Goal: Task Accomplishment & Management: Manage account settings

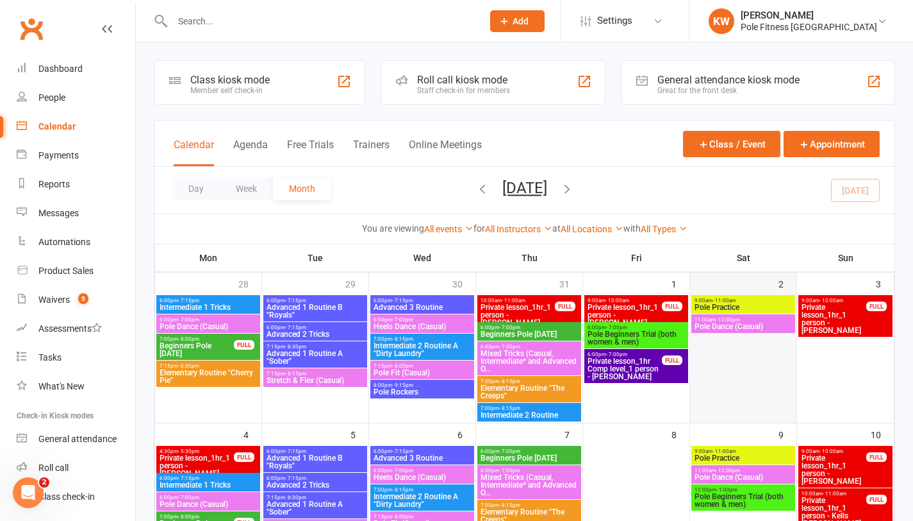
scroll to position [246, 0]
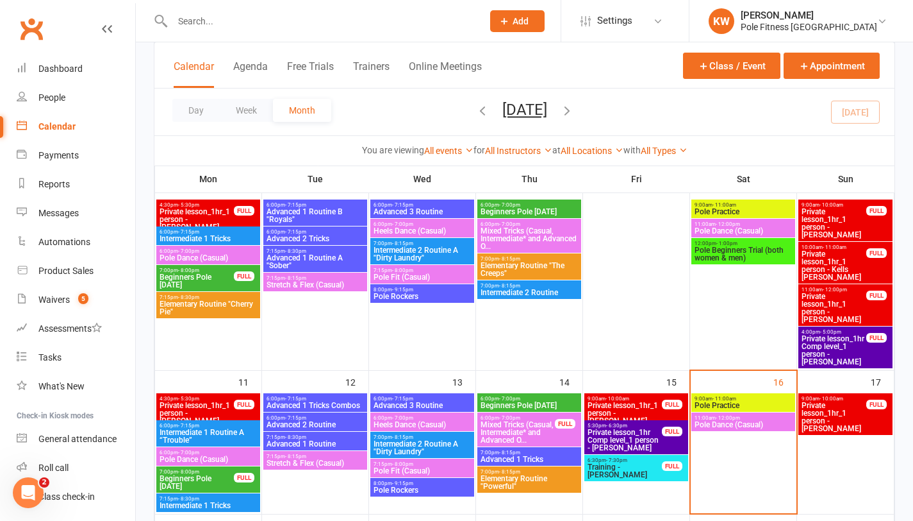
click at [722, 405] on span "Pole Practice" at bounding box center [743, 405] width 99 height 8
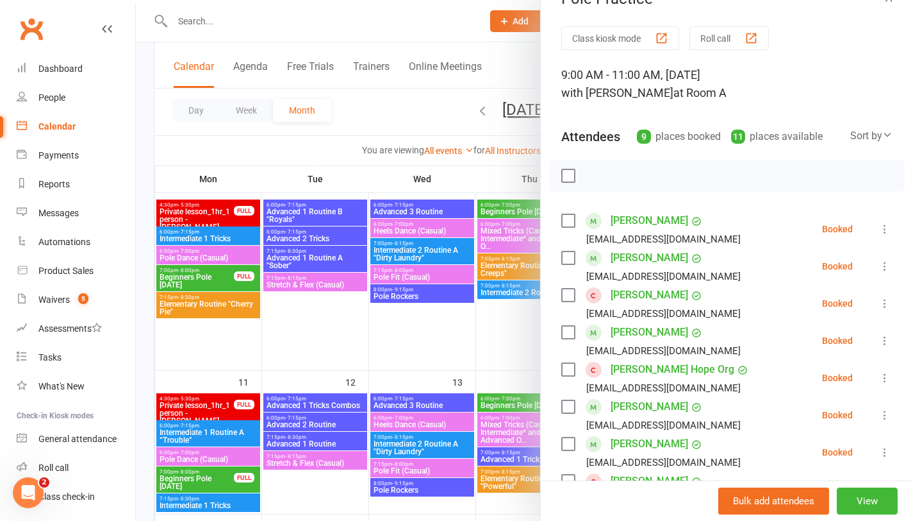
scroll to position [491, 0]
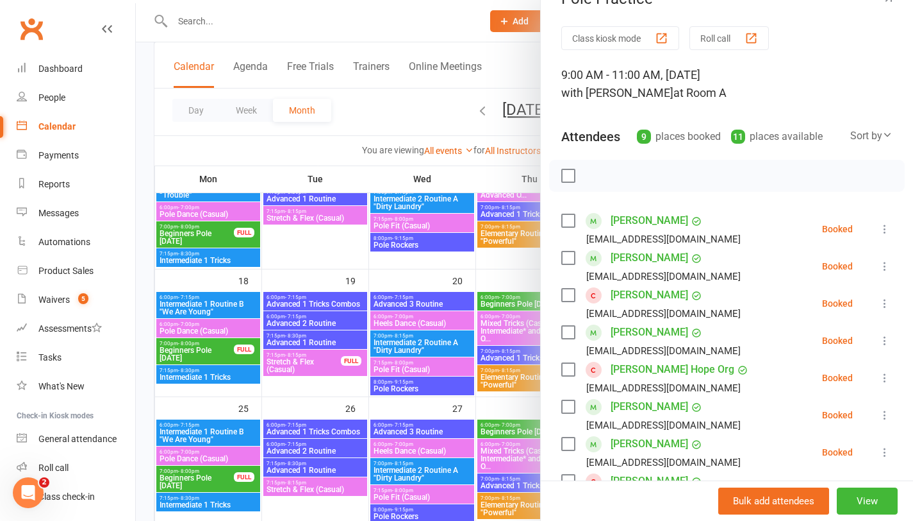
click at [353, 254] on div at bounding box center [525, 260] width 778 height 521
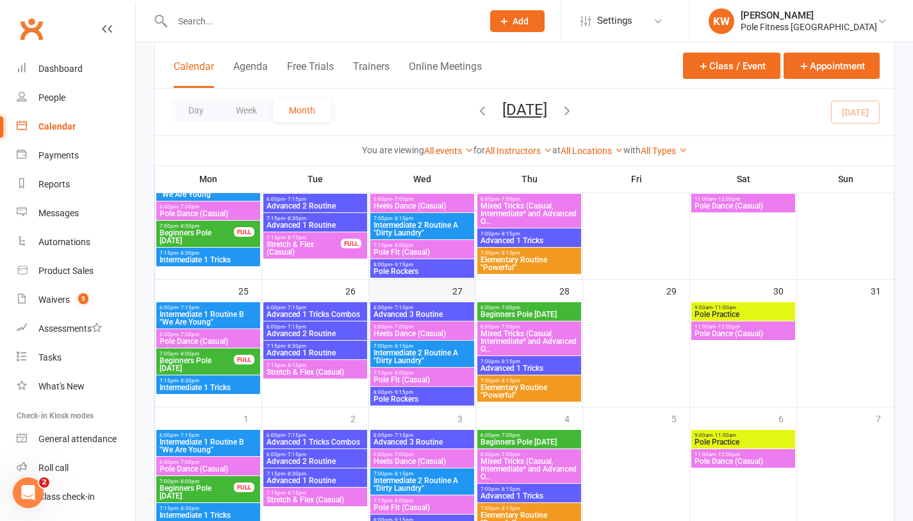
scroll to position [458, 0]
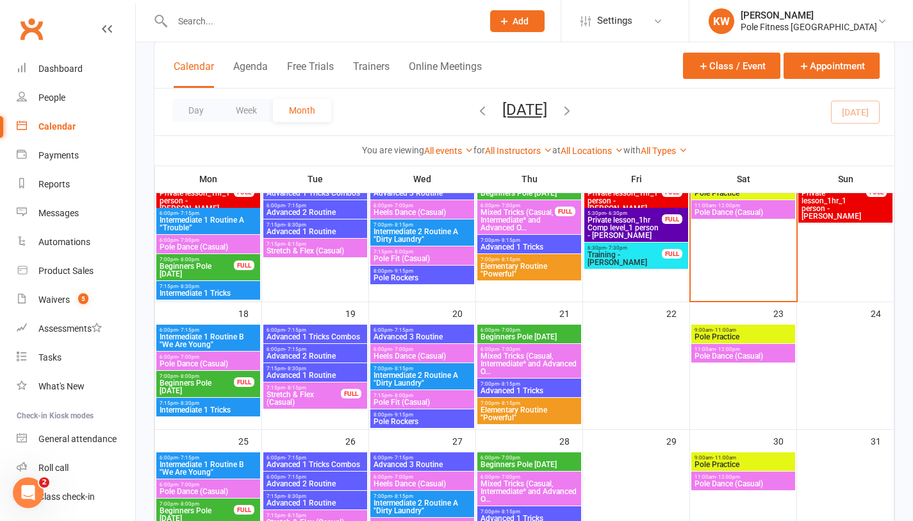
click at [331, 390] on span "Stretch & Flex (Casual)" at bounding box center [304, 397] width 76 height 15
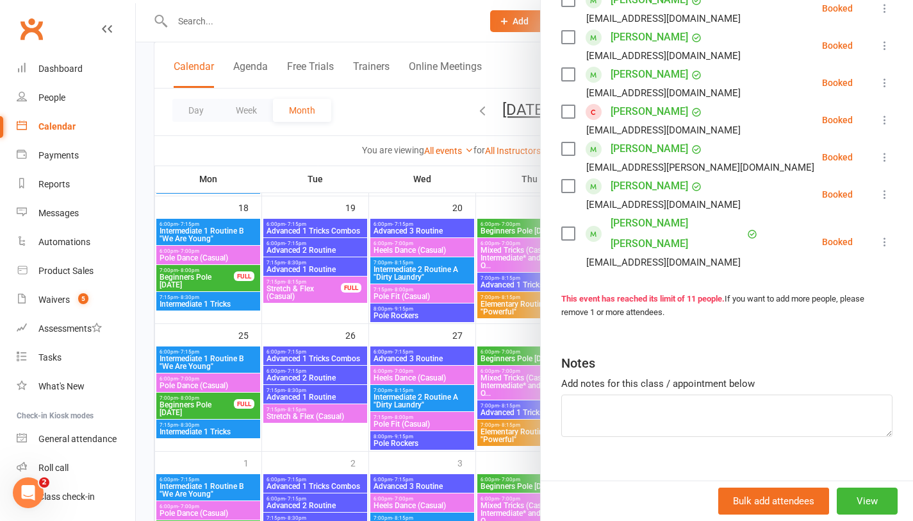
scroll to position [660, 0]
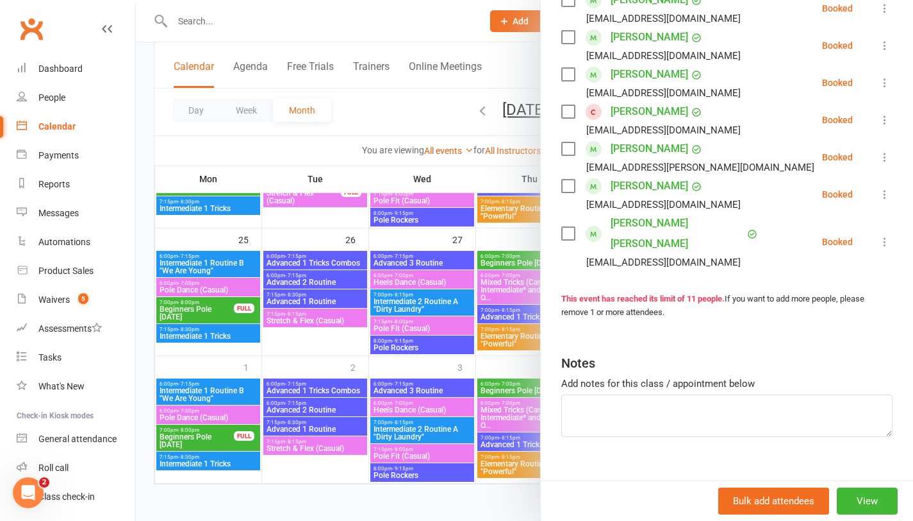
click at [336, 319] on div at bounding box center [525, 260] width 778 height 521
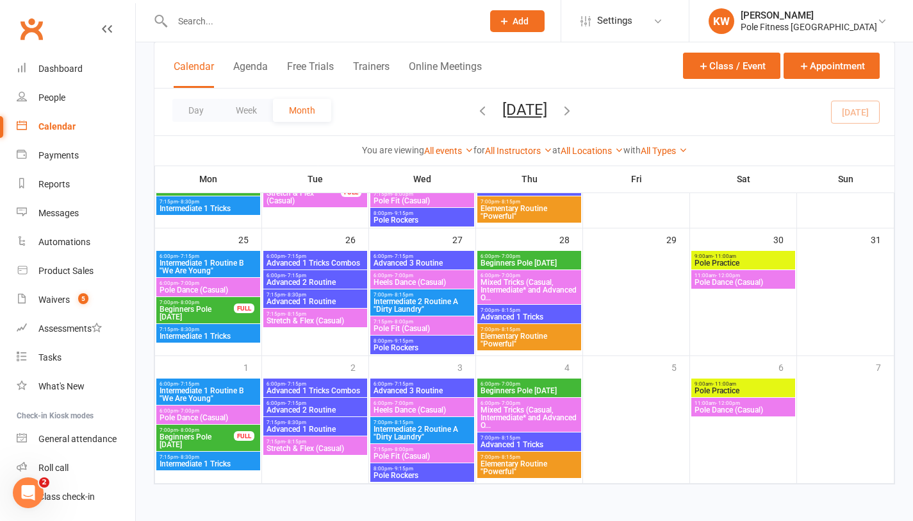
click at [340, 321] on span "Stretch & Flex (Casual)" at bounding box center [315, 321] width 99 height 8
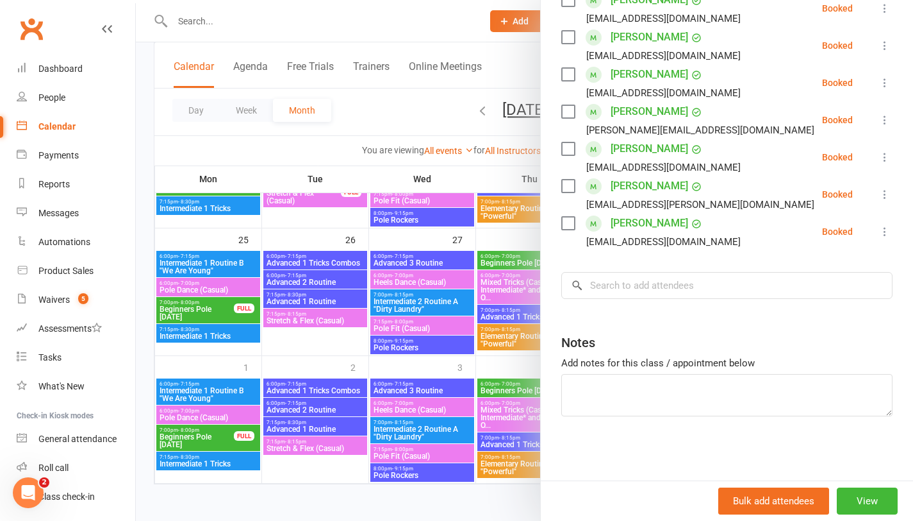
click at [416, 119] on div at bounding box center [525, 260] width 778 height 521
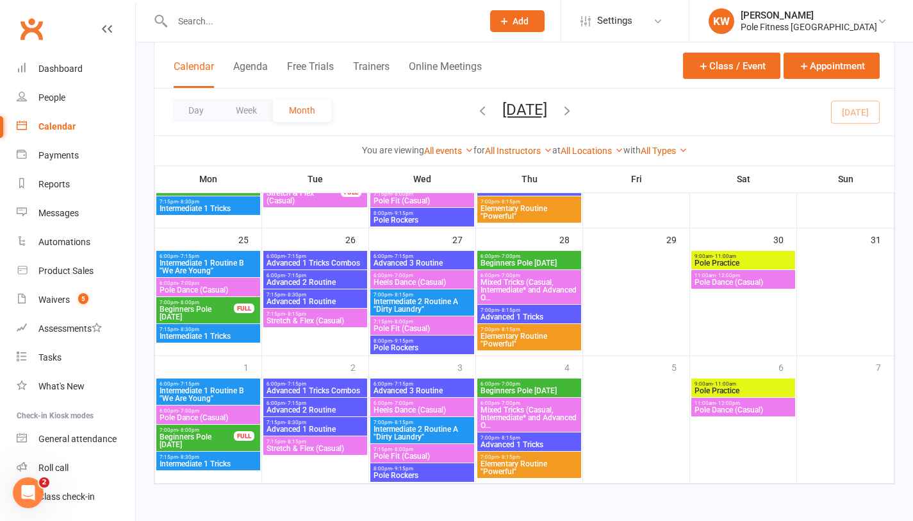
click at [599, 111] on div "Day Week Month August 2025 August 2025 Sun Mon Tue Wed Thu Fri Sat 27 28 29 30 …" at bounding box center [524, 111] width 740 height 47
click at [574, 110] on icon "button" at bounding box center [567, 110] width 14 height 14
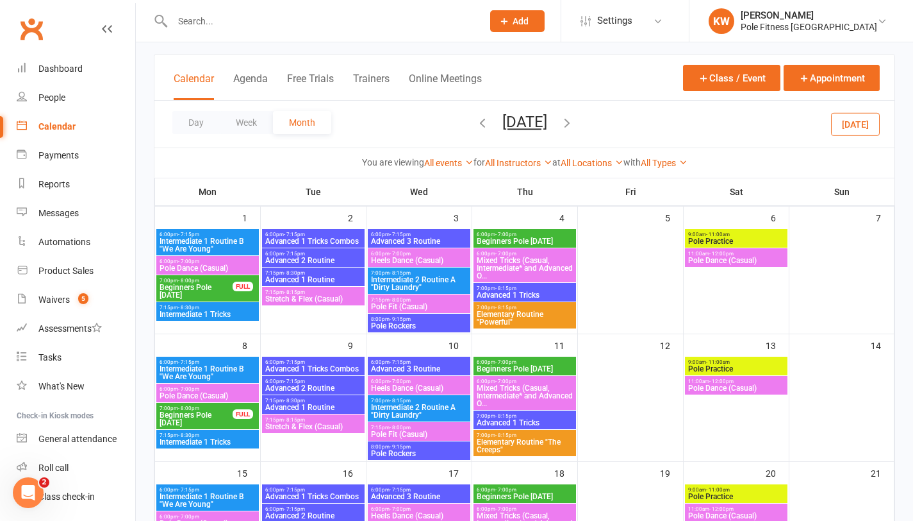
scroll to position [0, 0]
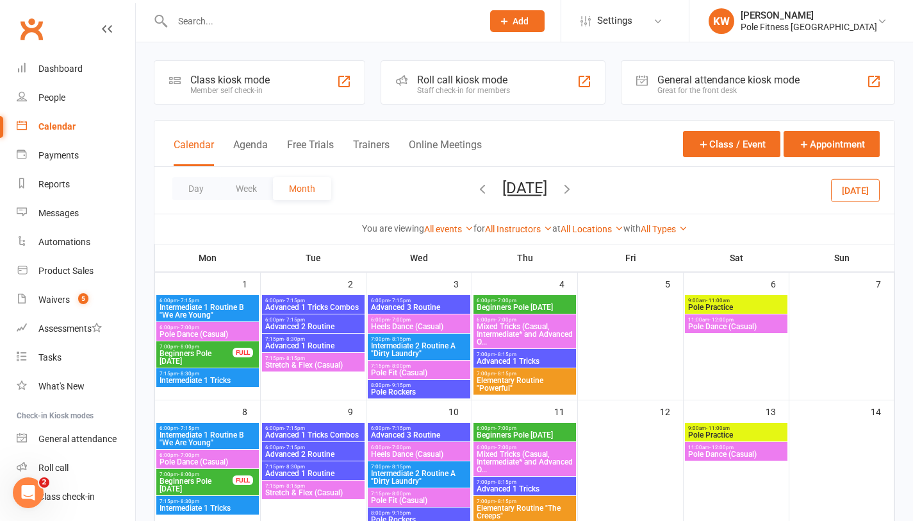
click at [476, 191] on icon "button" at bounding box center [483, 188] width 14 height 14
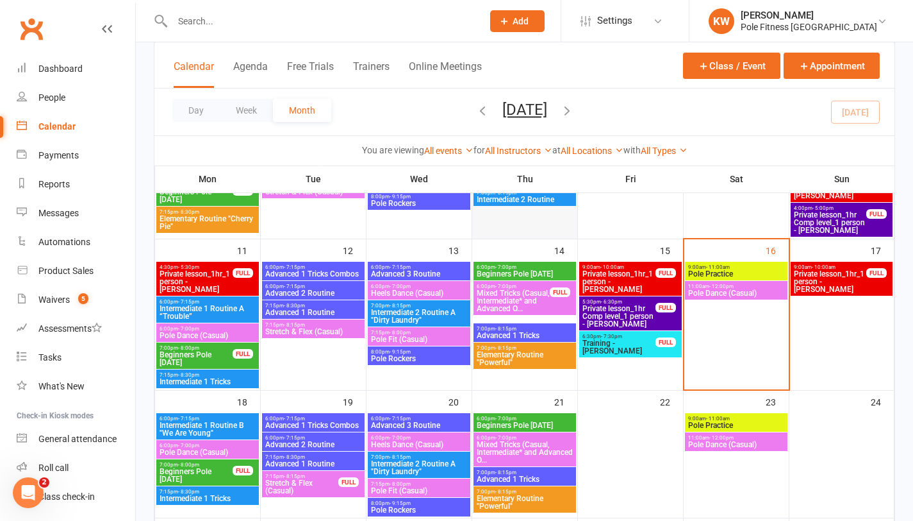
scroll to position [526, 0]
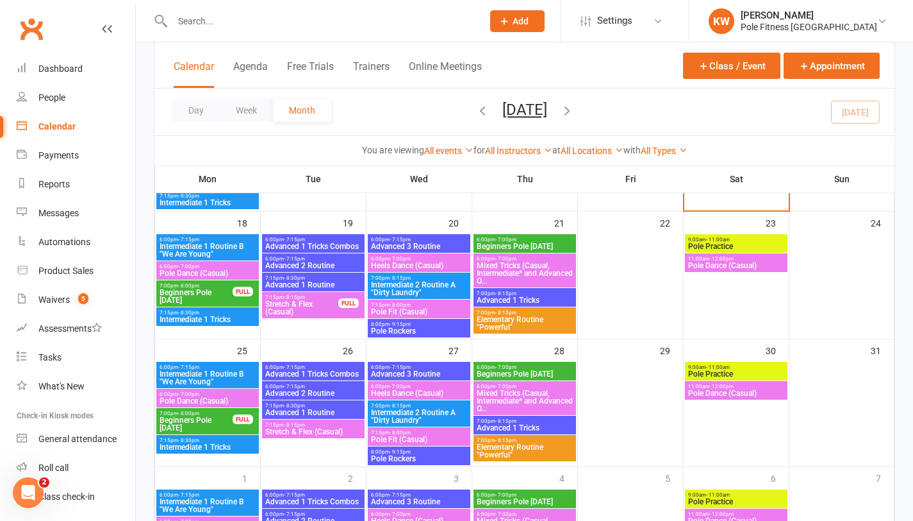
click at [288, 304] on span "Stretch & Flex (Casual)" at bounding box center [302, 307] width 74 height 15
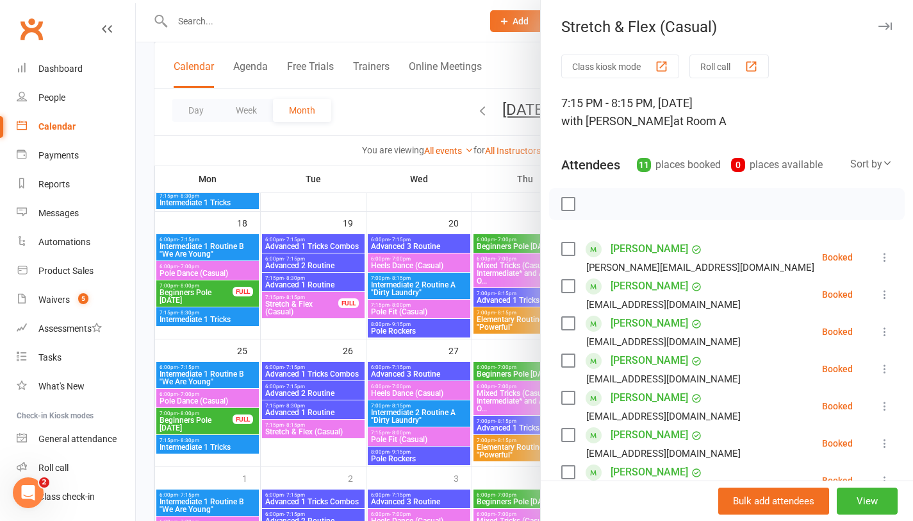
click at [293, 424] on div at bounding box center [525, 260] width 778 height 521
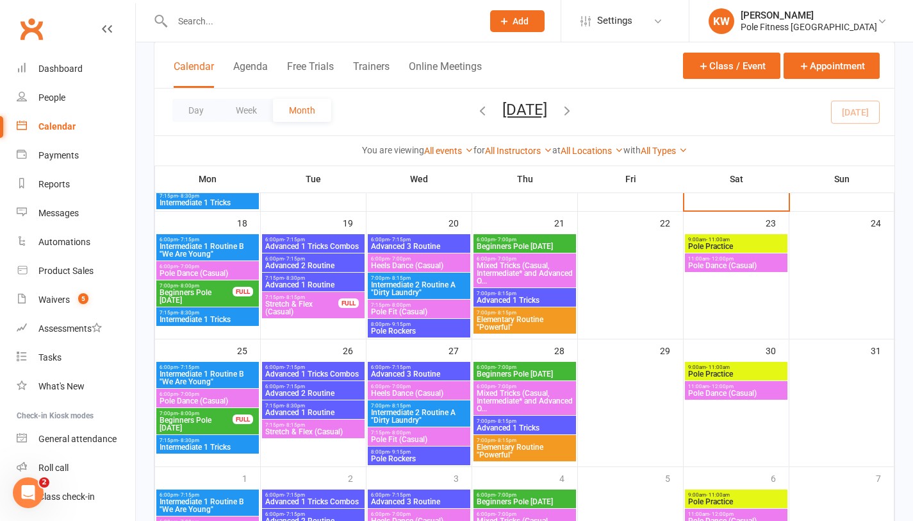
click at [290, 431] on span "Stretch & Flex (Casual)" at bounding box center [313, 432] width 97 height 8
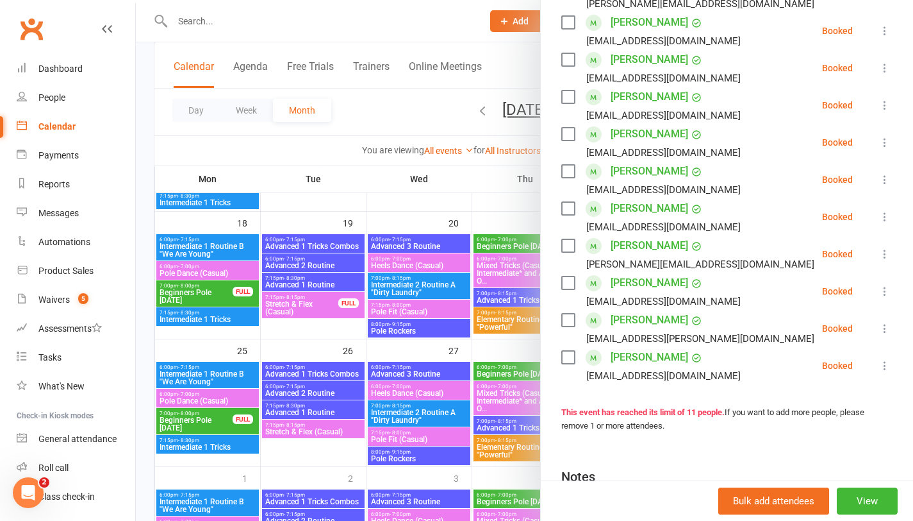
scroll to position [263, 0]
click at [357, 369] on div at bounding box center [525, 260] width 778 height 521
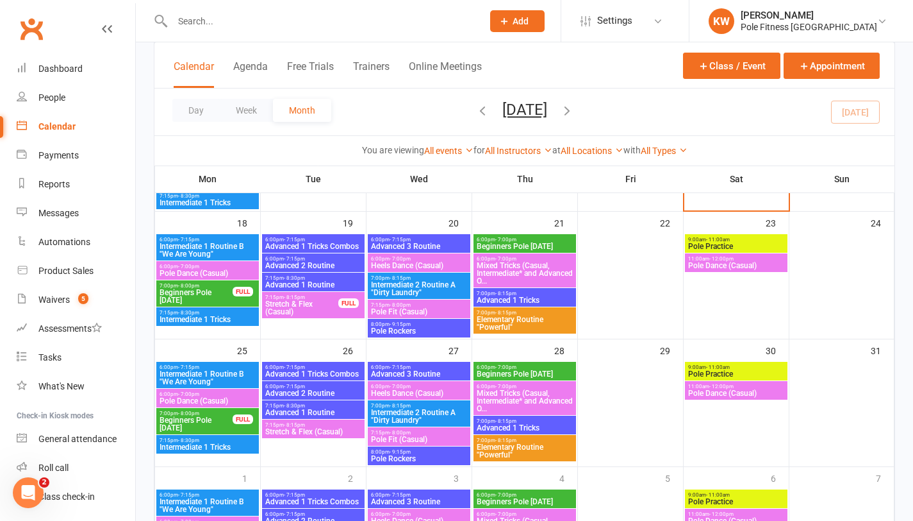
click at [334, 310] on span "Stretch & Flex (Casual)" at bounding box center [302, 307] width 74 height 15
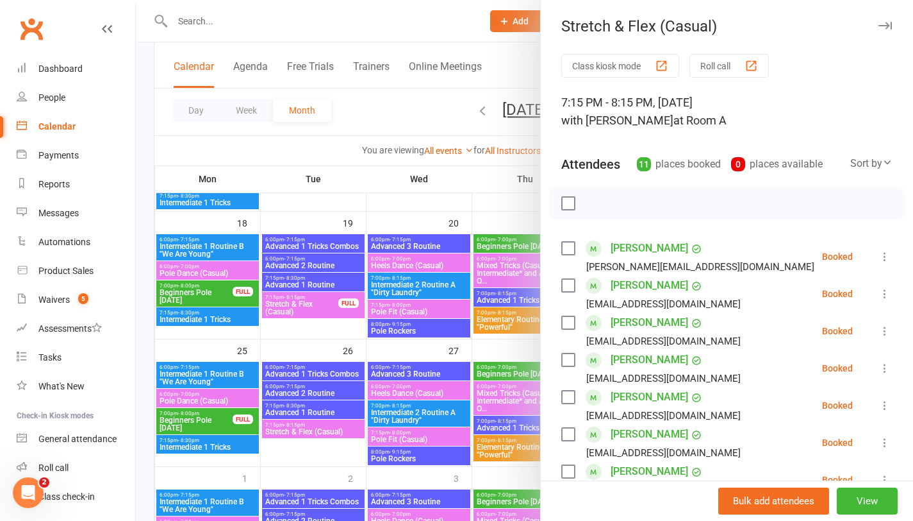
scroll to position [0, 0]
click at [841, 510] on button "View" at bounding box center [867, 500] width 61 height 27
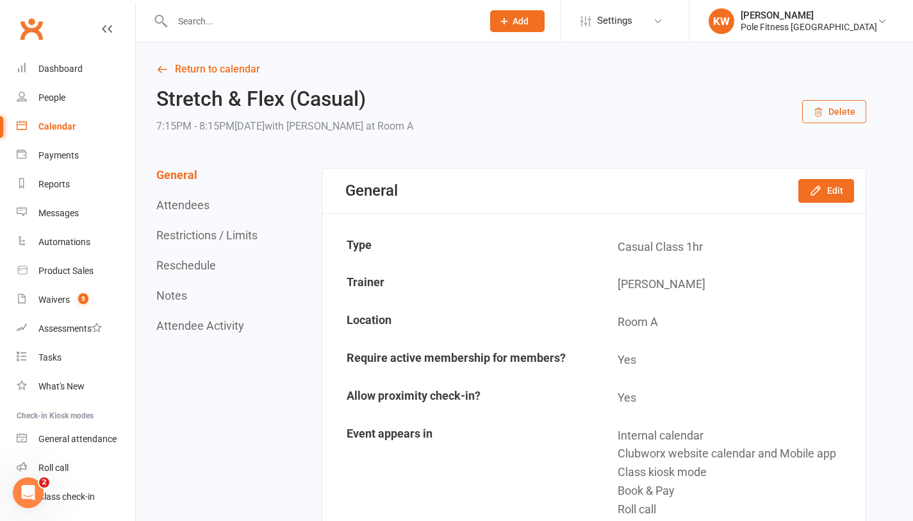
click at [208, 239] on button "Restrictions / Limits" at bounding box center [206, 234] width 101 height 13
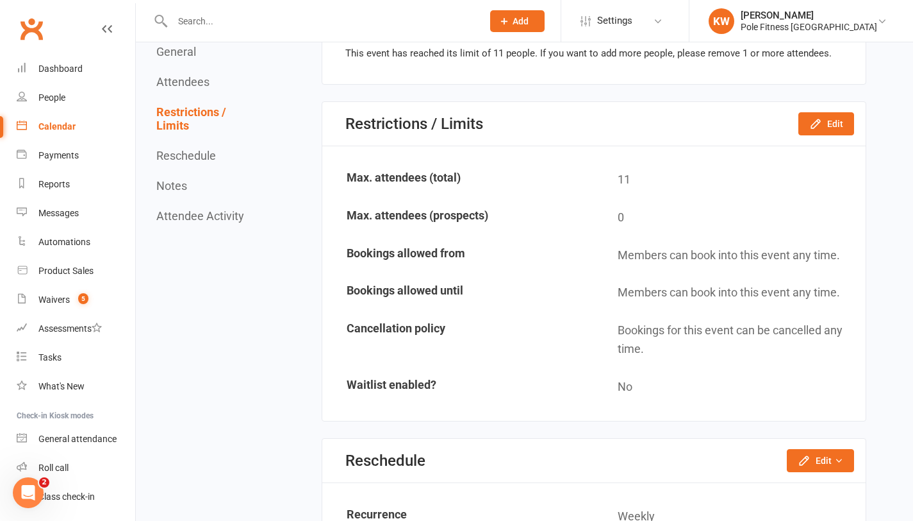
scroll to position [1145, 0]
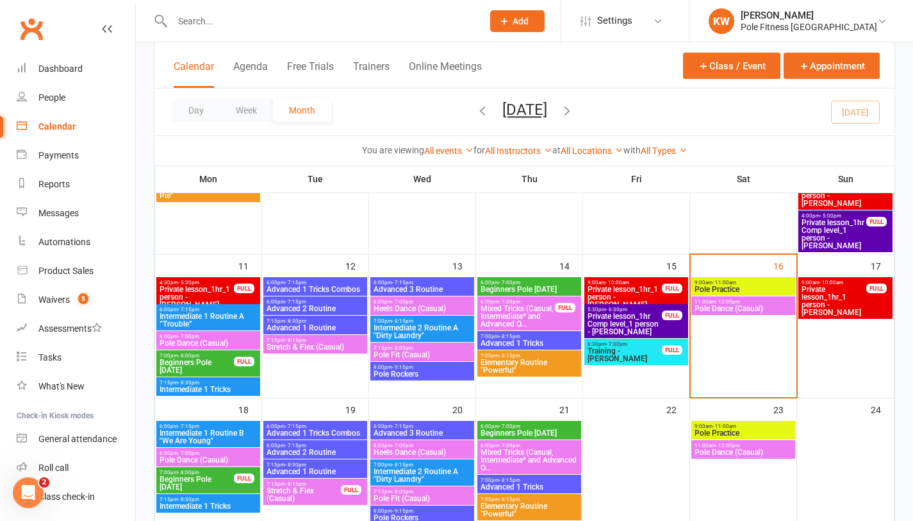
scroll to position [429, 0]
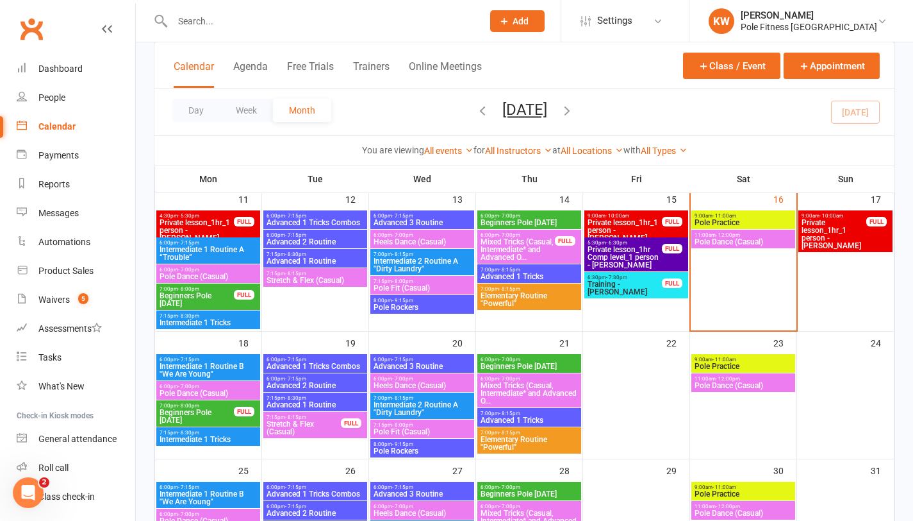
click at [326, 426] on span "Stretch & Flex (Casual)" at bounding box center [304, 427] width 76 height 15
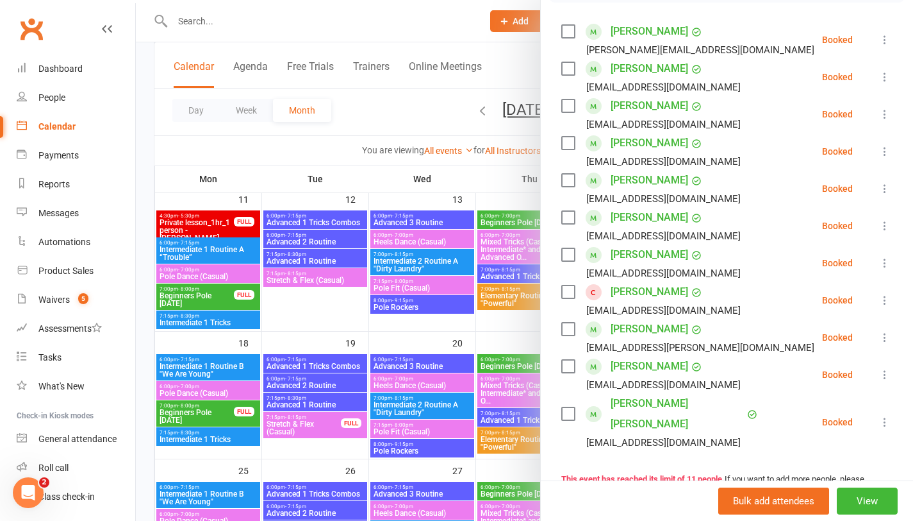
scroll to position [216, 0]
click at [403, 182] on div at bounding box center [525, 260] width 778 height 521
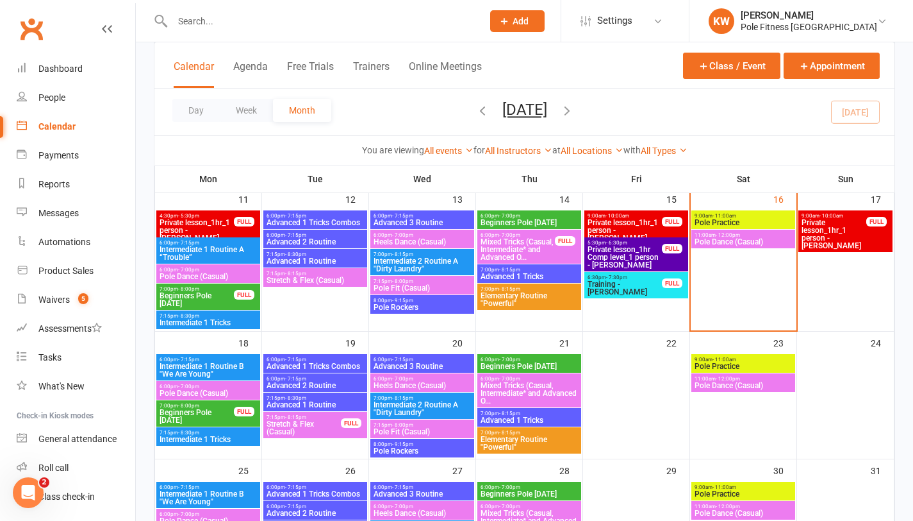
click at [740, 219] on span "Pole Practice" at bounding box center [743, 223] width 99 height 8
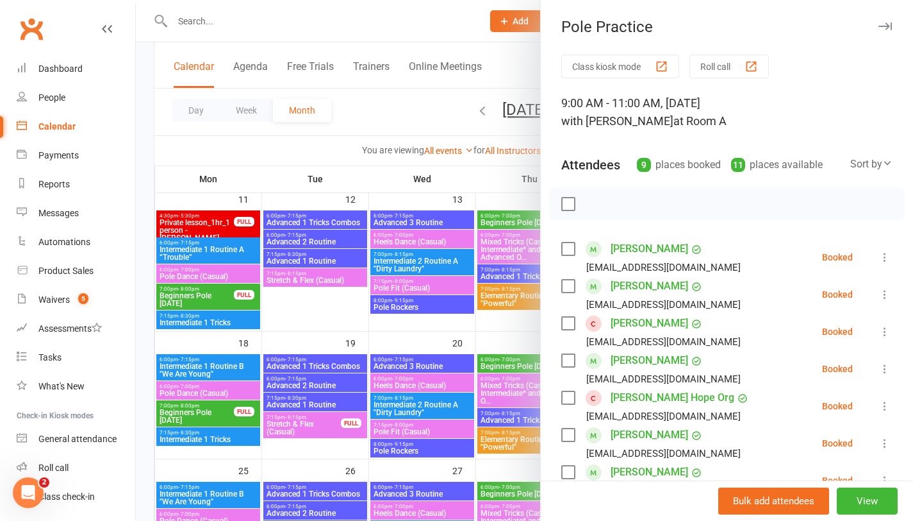
click at [729, 73] on button "Roll call" at bounding box center [729, 66] width 79 height 24
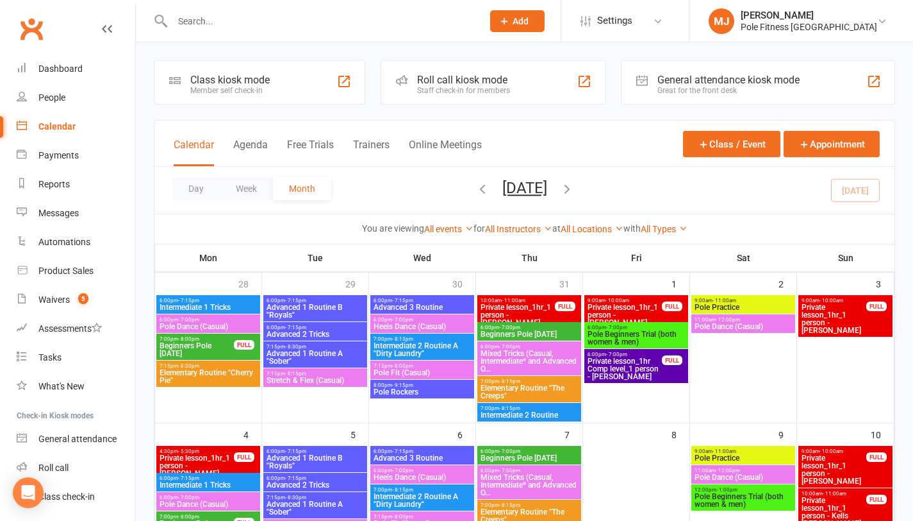
click at [312, 20] on input "text" at bounding box center [321, 21] width 305 height 18
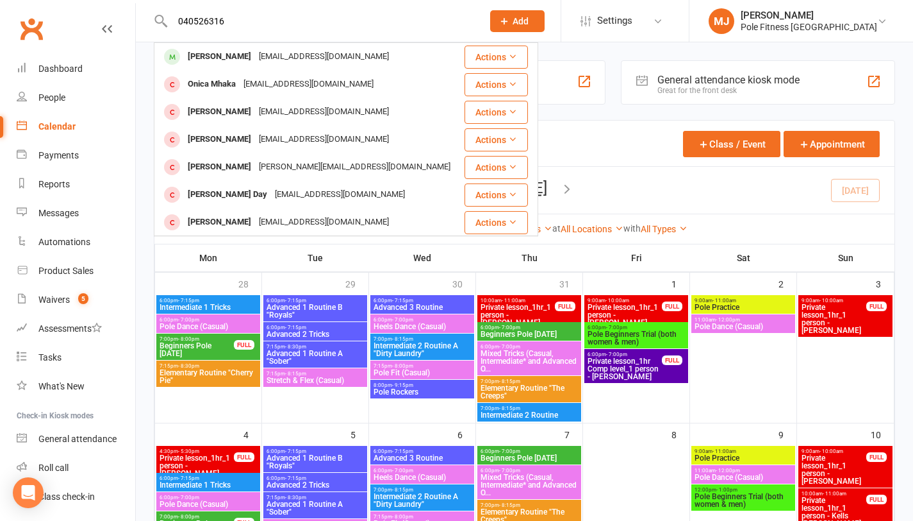
type input "0405263162"
drag, startPoint x: 251, startPoint y: 22, endPoint x: 147, endPoint y: 19, distance: 103.9
click at [147, 19] on react-component "0405263162 Justin Hughes juzzimail@gmail.com Actions Onica Mhaka mhaka17@gmail.…" at bounding box center [237, 21] width 474 height 42
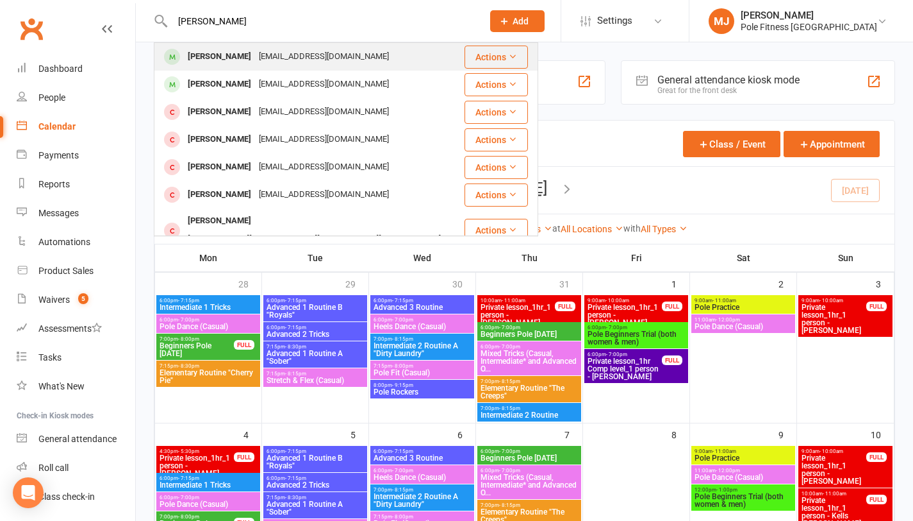
type input "justin hu"
click at [197, 58] on div "Justin Hughes" at bounding box center [219, 56] width 71 height 19
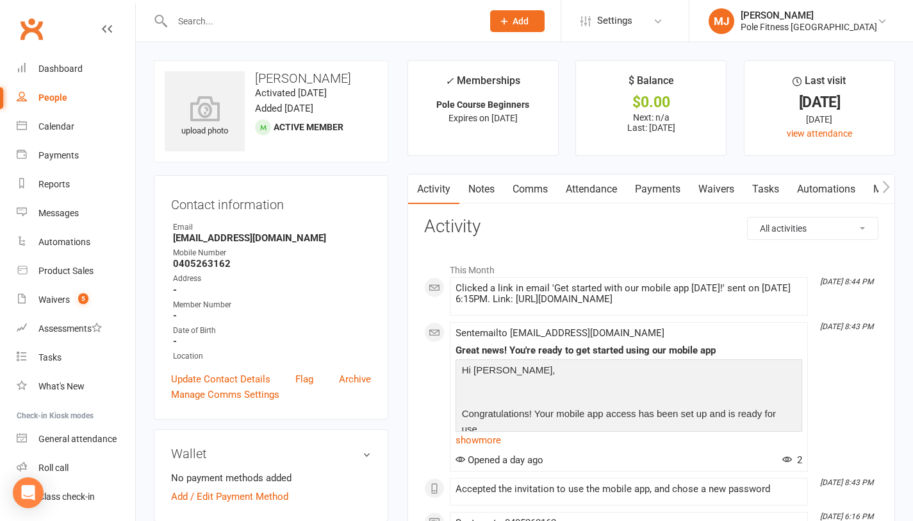
click at [888, 183] on icon "button" at bounding box center [887, 186] width 8 height 13
click at [796, 194] on link "Mobile App" at bounding box center [777, 188] width 69 height 29
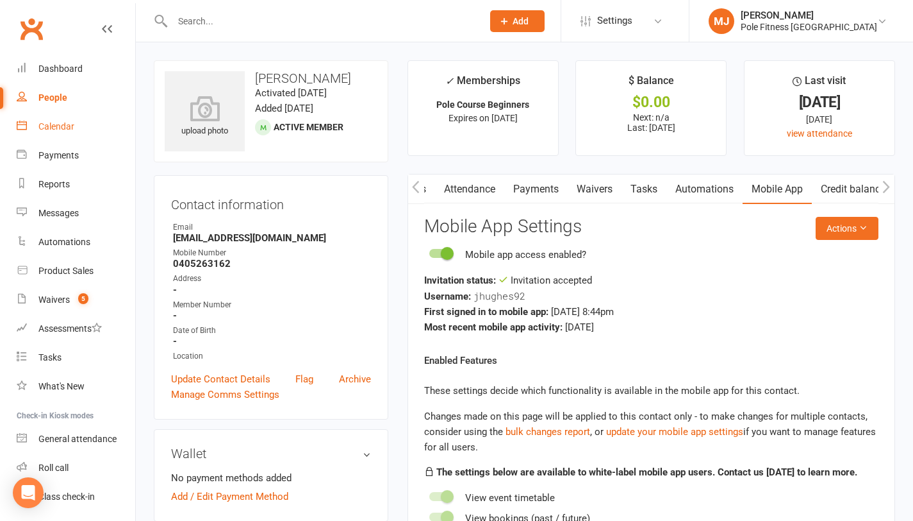
click at [62, 118] on link "Calendar" at bounding box center [76, 126] width 119 height 29
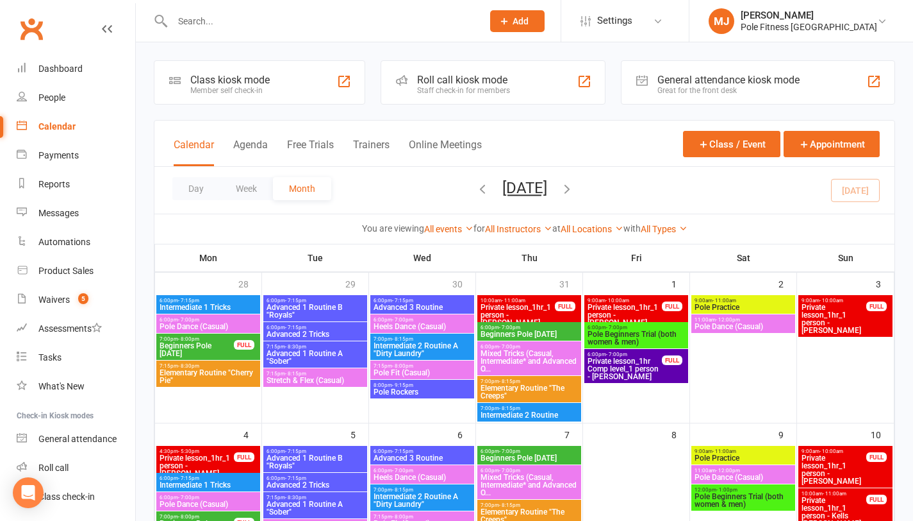
click at [299, 29] on input "text" at bounding box center [321, 21] width 305 height 18
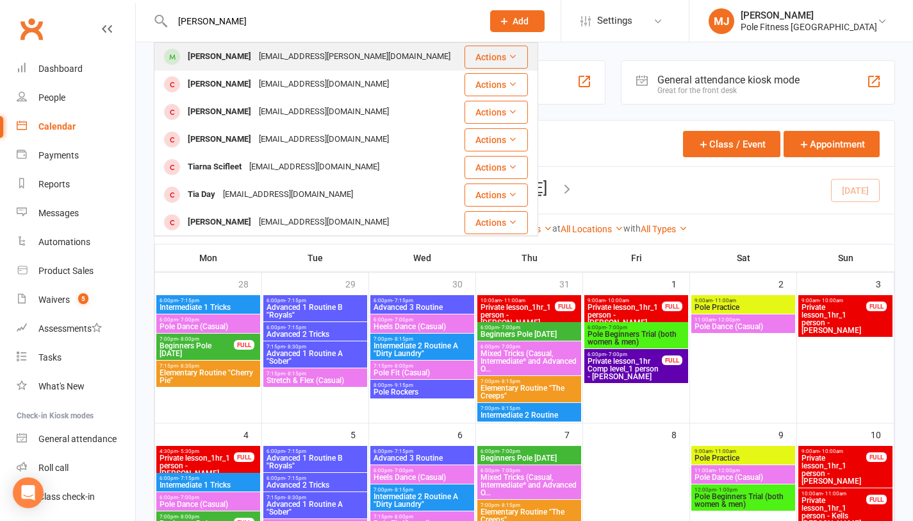
type input "tiarne graves"
click at [346, 53] on div "[EMAIL_ADDRESS][PERSON_NAME][DOMAIN_NAME]" at bounding box center [354, 56] width 199 height 19
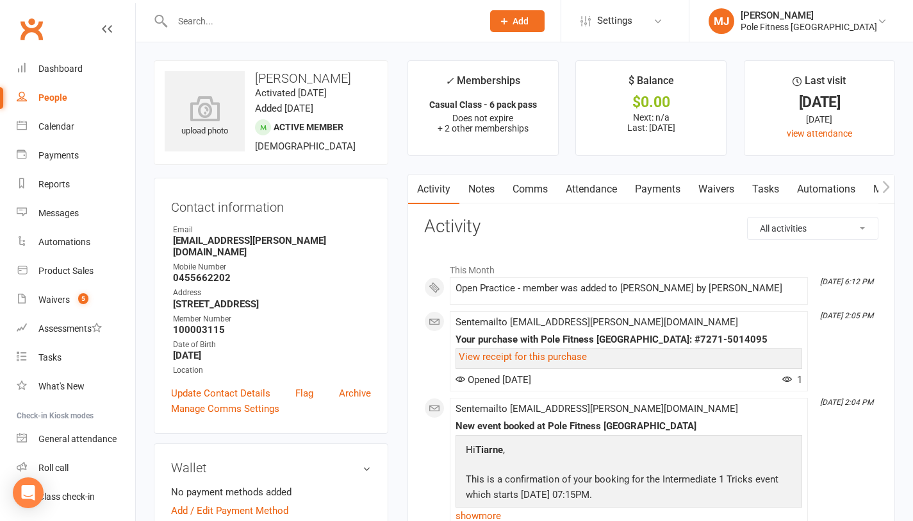
click at [703, 192] on link "Waivers" at bounding box center [717, 188] width 54 height 29
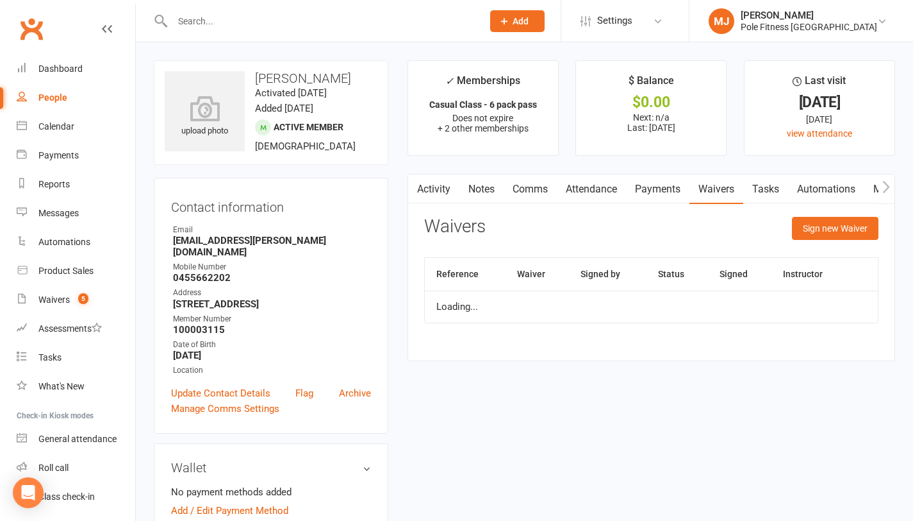
click at [680, 192] on link "Payments" at bounding box center [657, 188] width 63 height 29
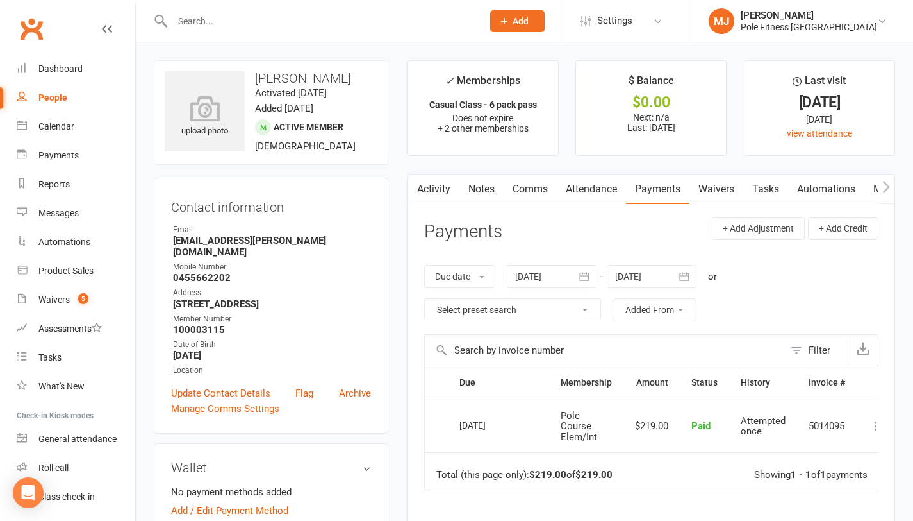
click at [889, 188] on icon "button" at bounding box center [887, 186] width 8 height 13
click at [862, 190] on link "Credit balance" at bounding box center [853, 188] width 83 height 29
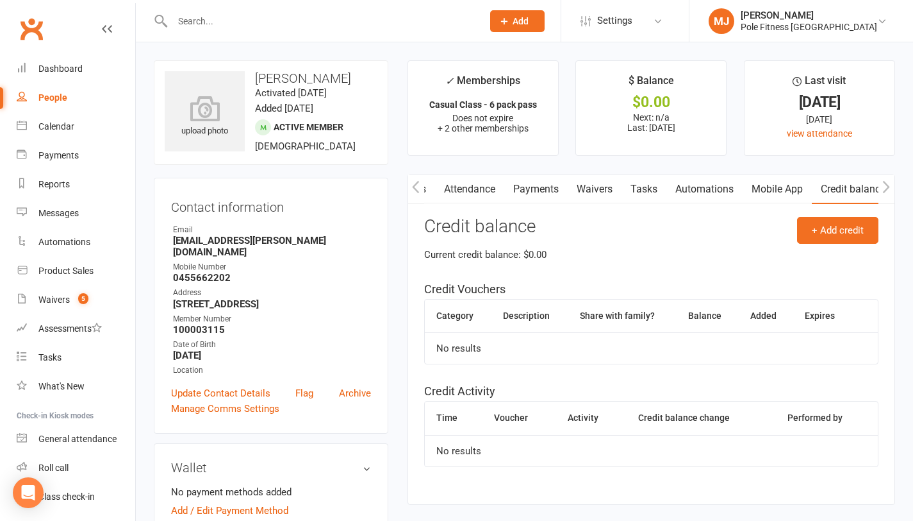
scroll to position [96, 0]
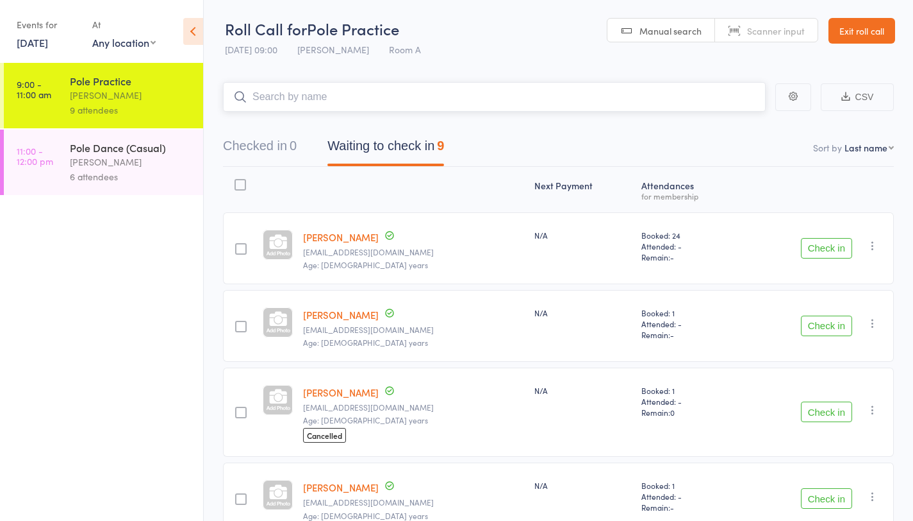
click at [403, 153] on button "Waiting to check in 9" at bounding box center [386, 149] width 117 height 34
click at [825, 324] on button "Check in" at bounding box center [826, 325] width 51 height 21
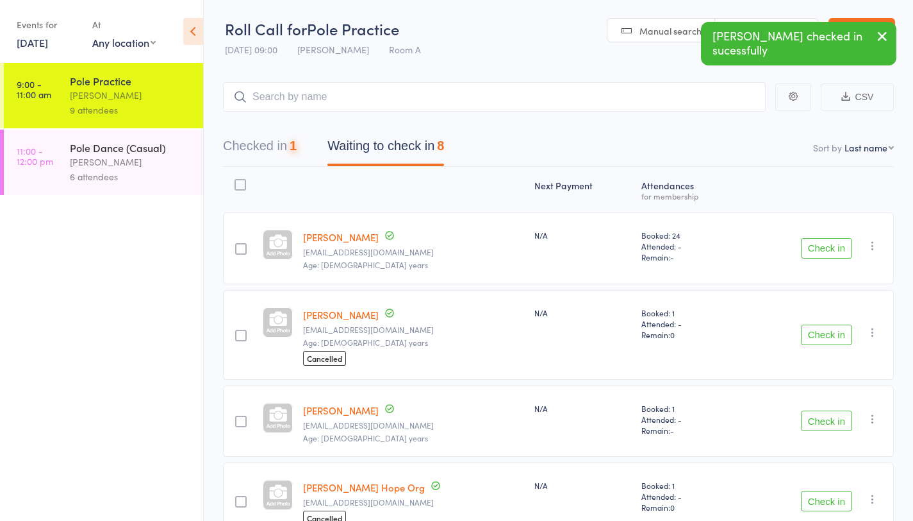
click at [826, 335] on button "Check in" at bounding box center [826, 334] width 51 height 21
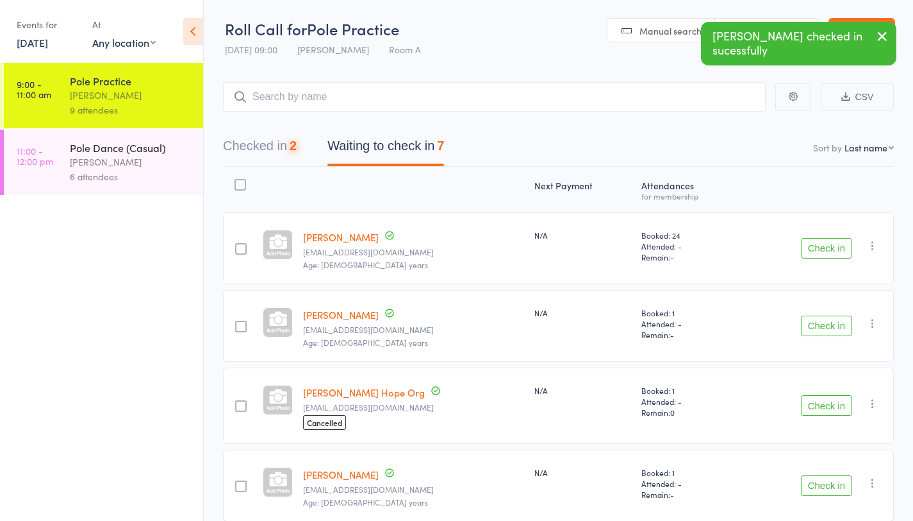
click at [826, 335] on button "Check in" at bounding box center [826, 325] width 51 height 21
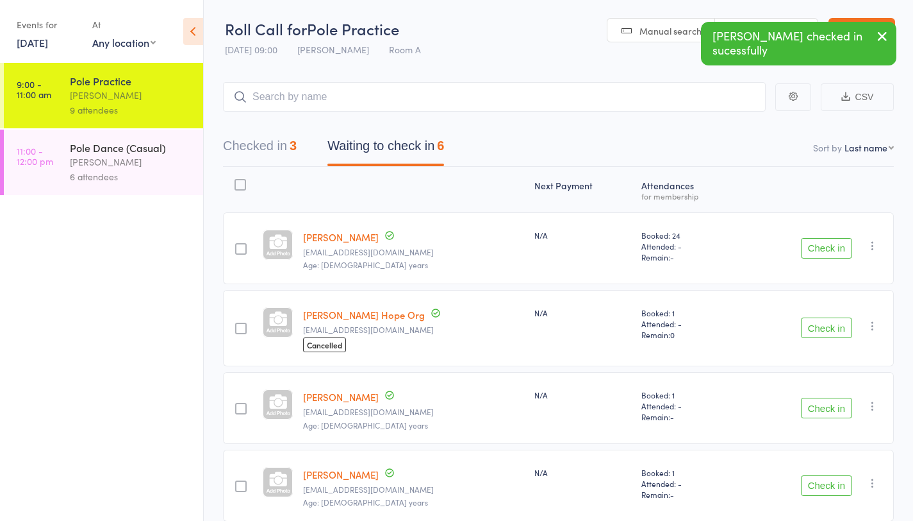
click at [826, 335] on button "Check in" at bounding box center [826, 327] width 51 height 21
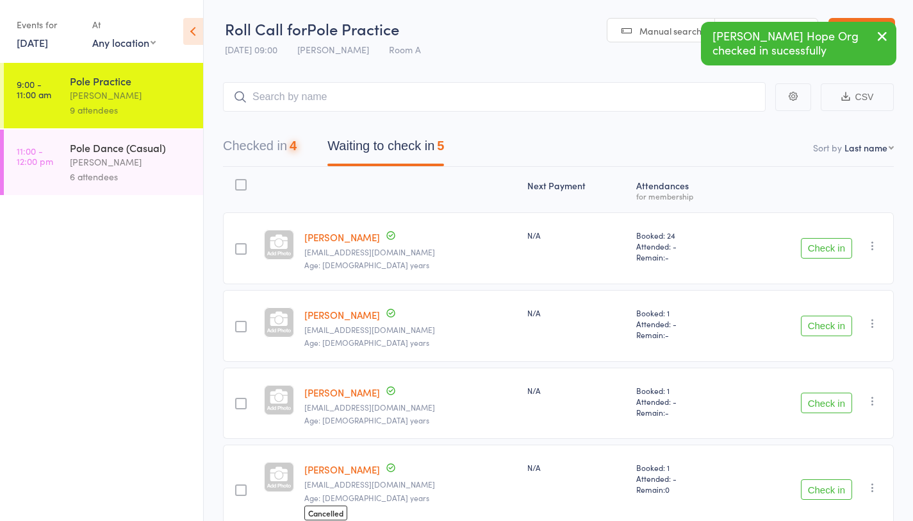
click at [826, 335] on button "Check in" at bounding box center [826, 325] width 51 height 21
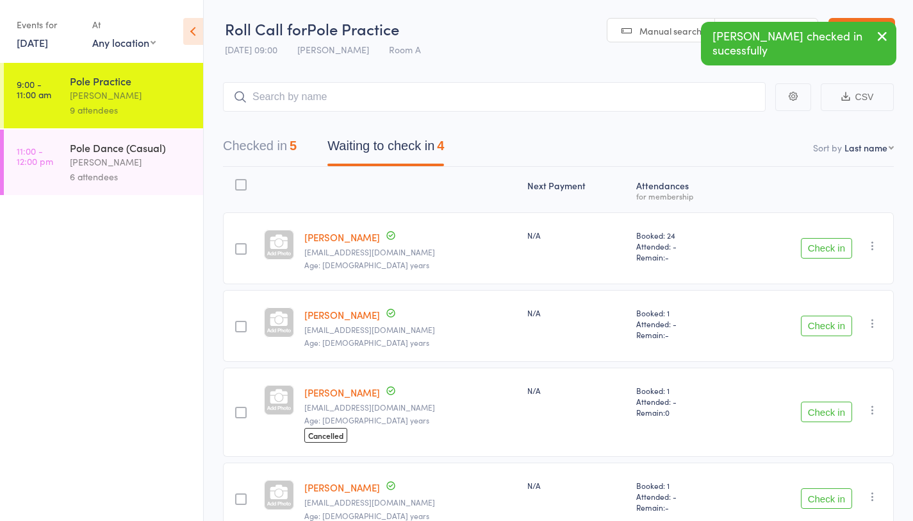
click at [824, 412] on button "Check in" at bounding box center [826, 411] width 51 height 21
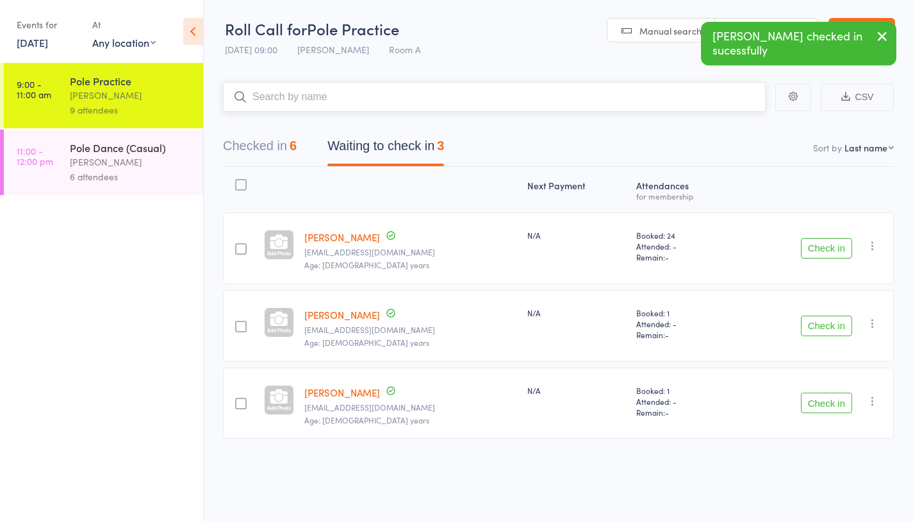
click at [456, 103] on input "search" at bounding box center [494, 96] width 543 height 29
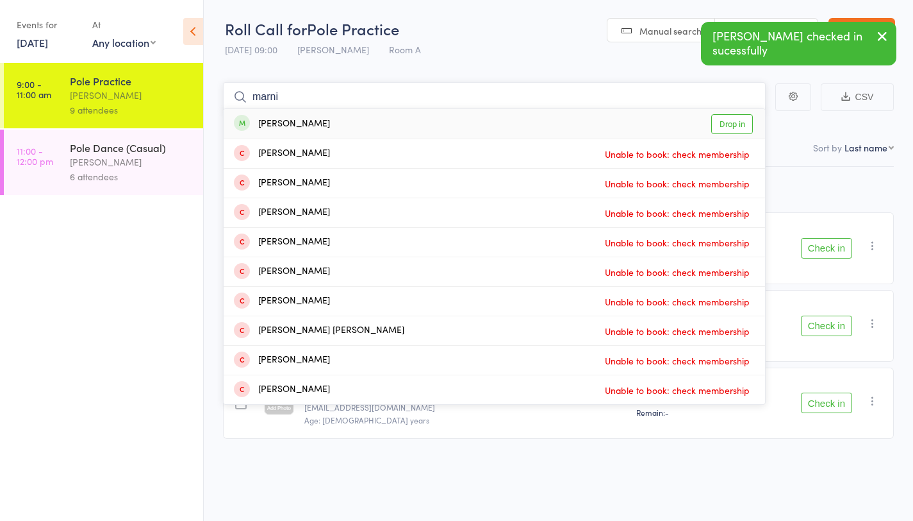
type input "marni"
click at [731, 124] on link "Drop in" at bounding box center [733, 124] width 42 height 20
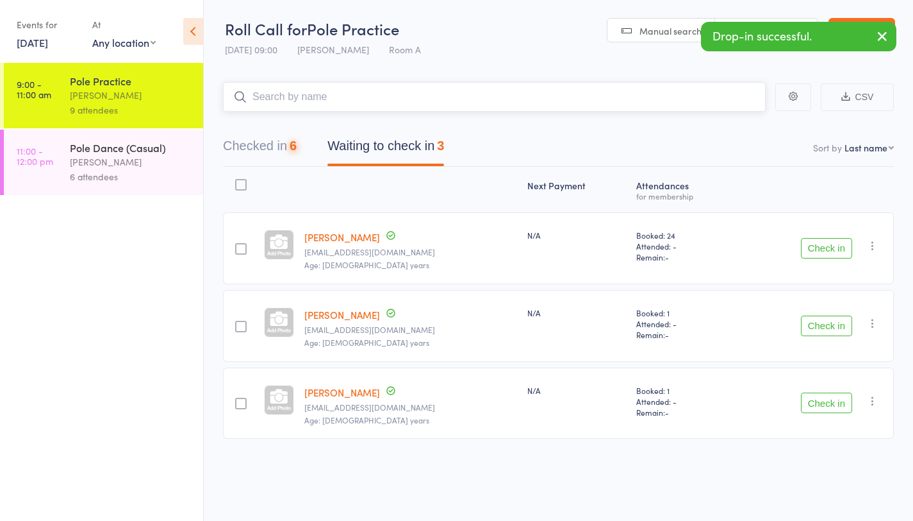
click at [386, 103] on input "search" at bounding box center [494, 96] width 543 height 29
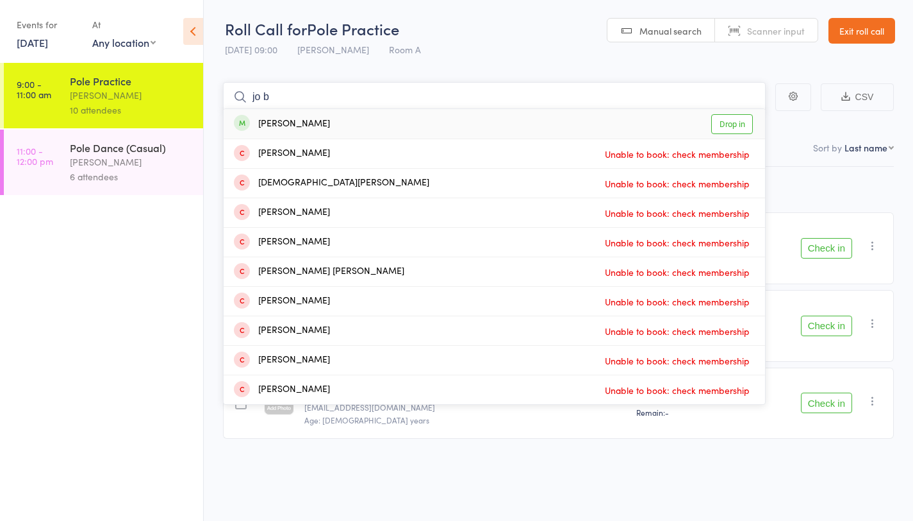
type input "jo b"
click at [723, 126] on link "Drop in" at bounding box center [733, 124] width 42 height 20
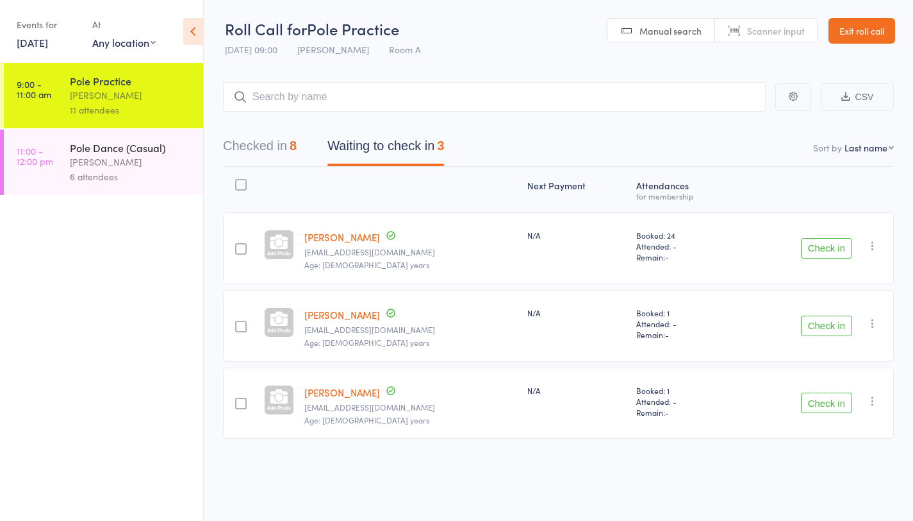
click at [132, 146] on div "Pole Dance (Casual)" at bounding box center [131, 147] width 122 height 14
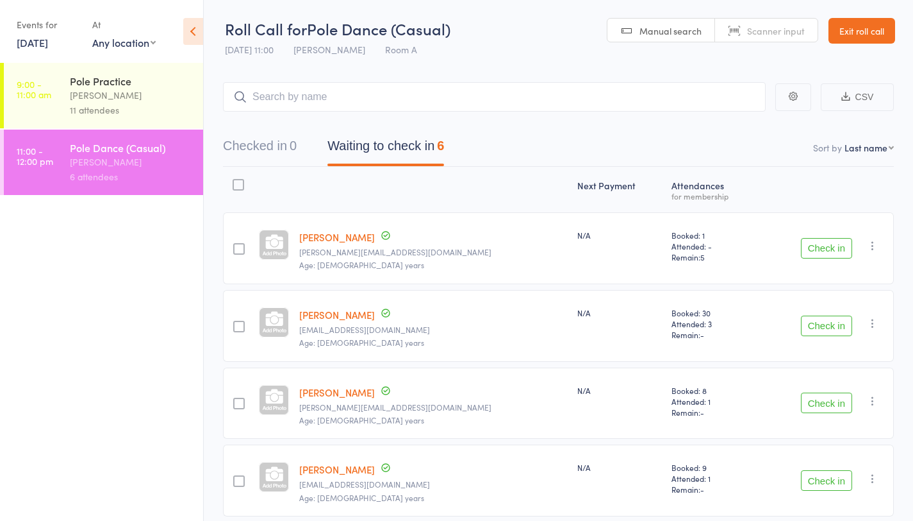
click at [134, 102] on div "Michelle J" at bounding box center [131, 95] width 122 height 15
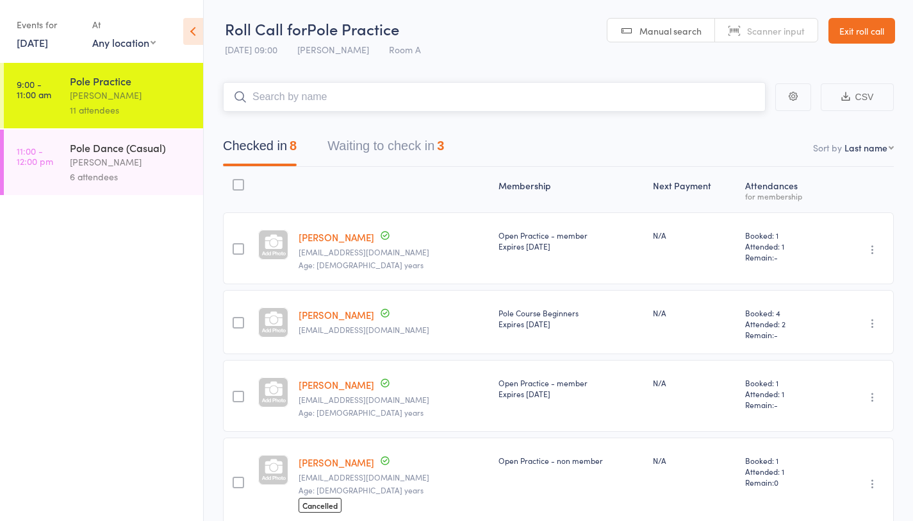
click at [390, 146] on button "Waiting to check in 3" at bounding box center [386, 149] width 117 height 34
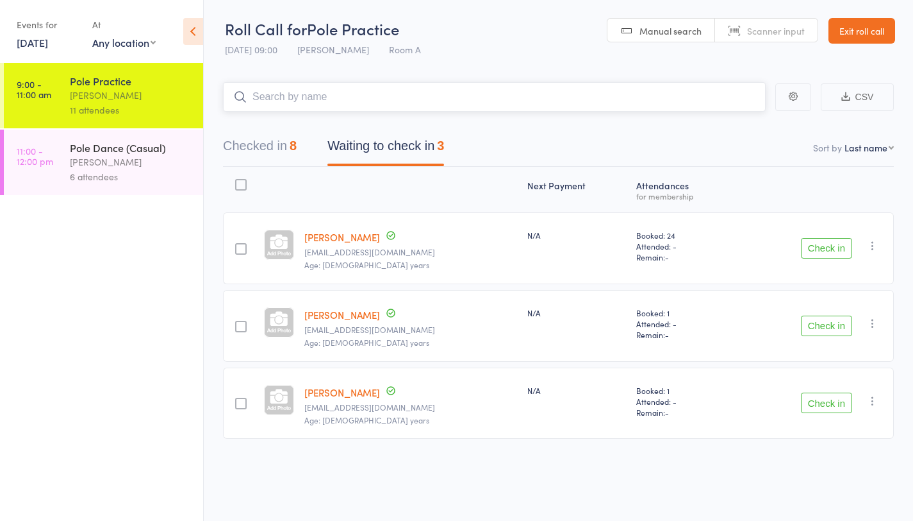
click at [397, 94] on input "search" at bounding box center [494, 96] width 543 height 29
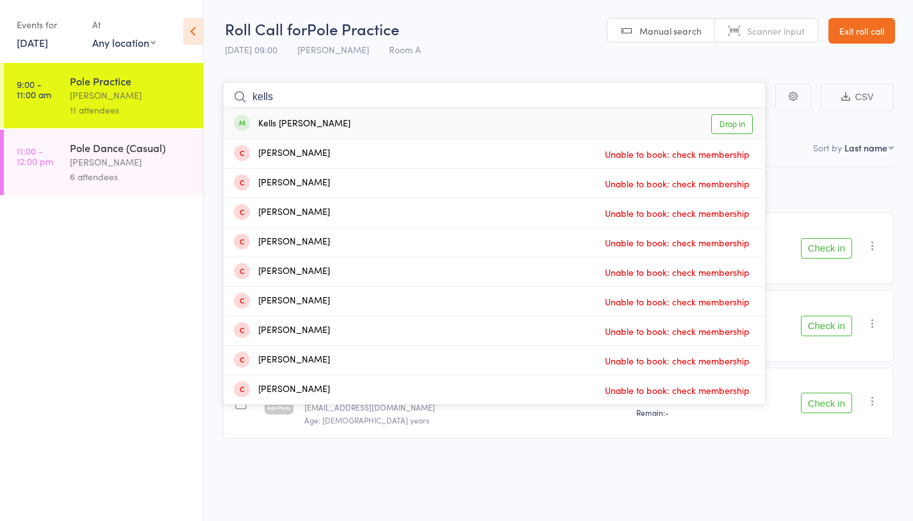
type input "kells"
click at [719, 124] on link "Drop in" at bounding box center [733, 124] width 42 height 20
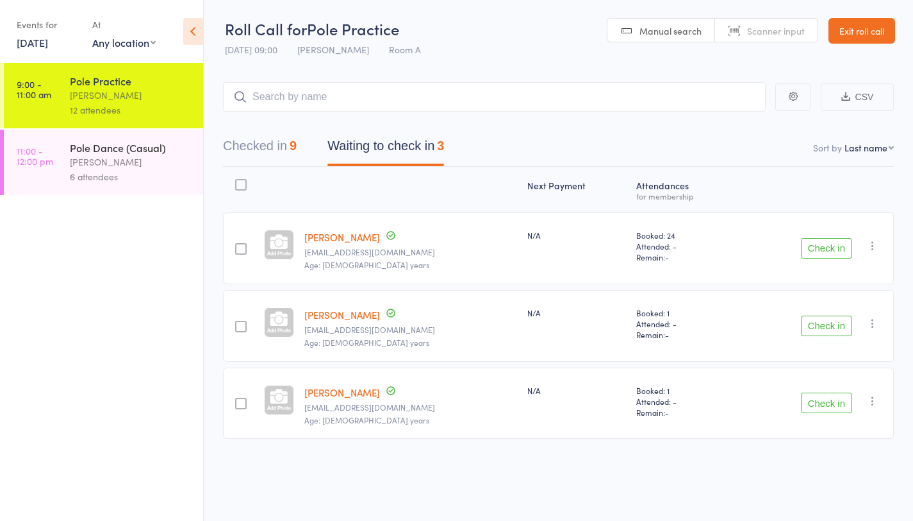
click at [834, 407] on button "Check in" at bounding box center [826, 402] width 51 height 21
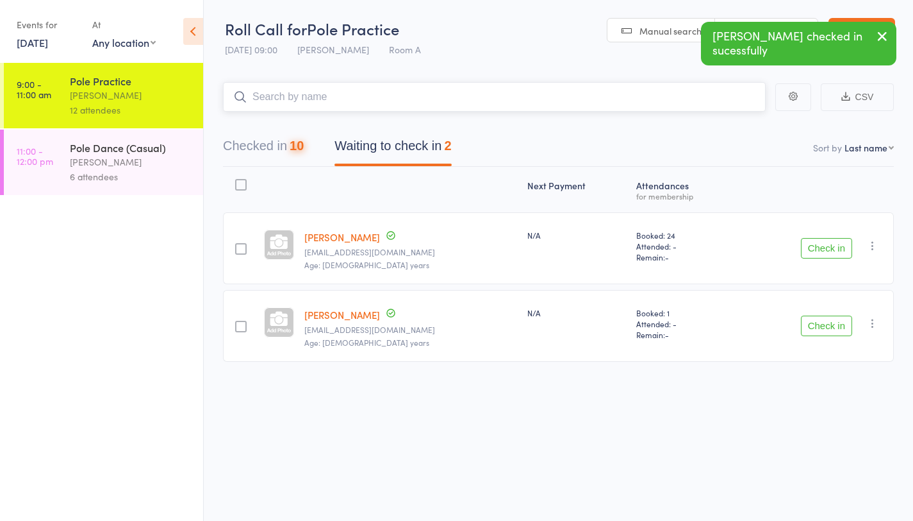
click at [554, 96] on input "search" at bounding box center [494, 96] width 543 height 29
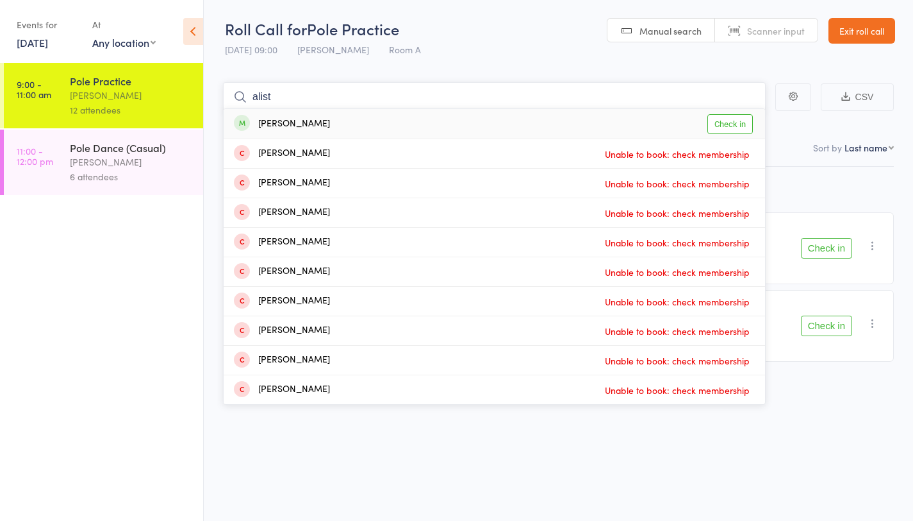
type input "alist"
click at [738, 124] on link "Check in" at bounding box center [731, 124] width 46 height 20
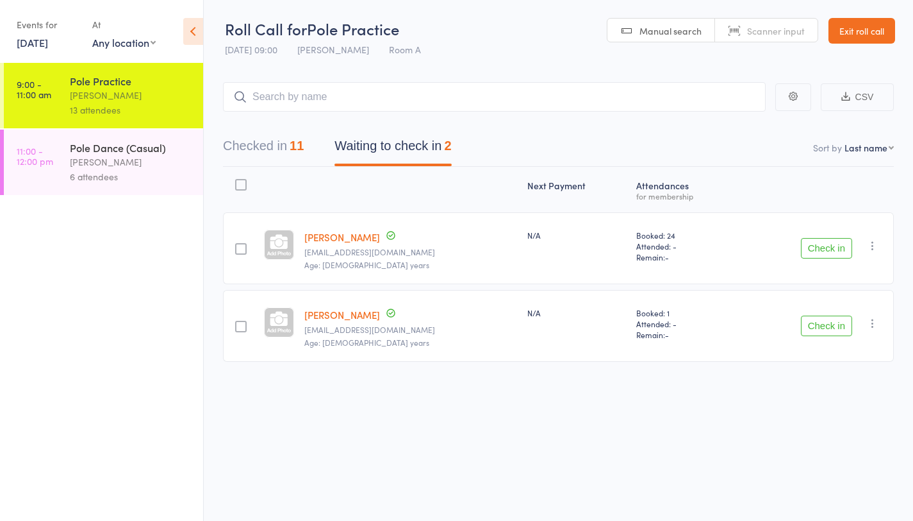
click at [815, 333] on button "Check in" at bounding box center [826, 325] width 51 height 21
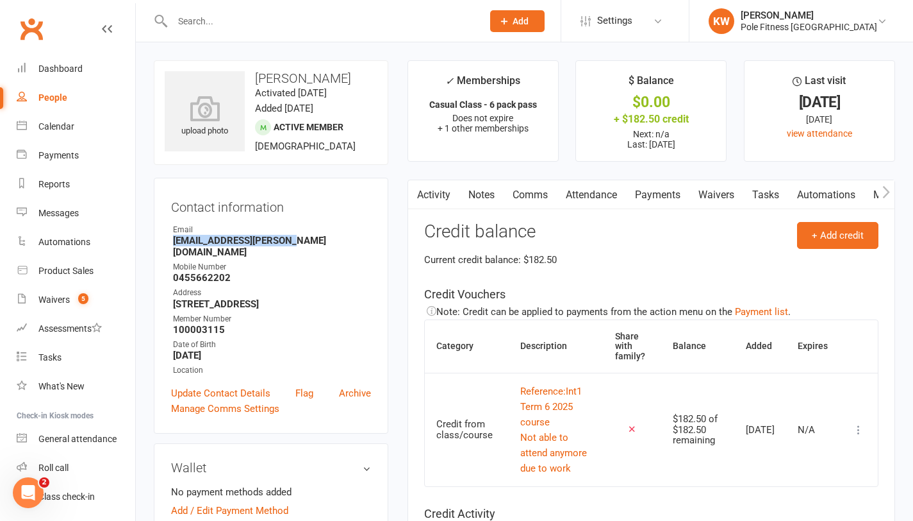
drag, startPoint x: 173, startPoint y: 243, endPoint x: 299, endPoint y: 240, distance: 126.3
click at [299, 240] on strong "[EMAIL_ADDRESS][PERSON_NAME][DOMAIN_NAME]" at bounding box center [272, 246] width 198 height 23
copy strong "[EMAIL_ADDRESS][PERSON_NAME][DOMAIN_NAME]"
click at [325, 225] on div "Email" at bounding box center [272, 230] width 198 height 12
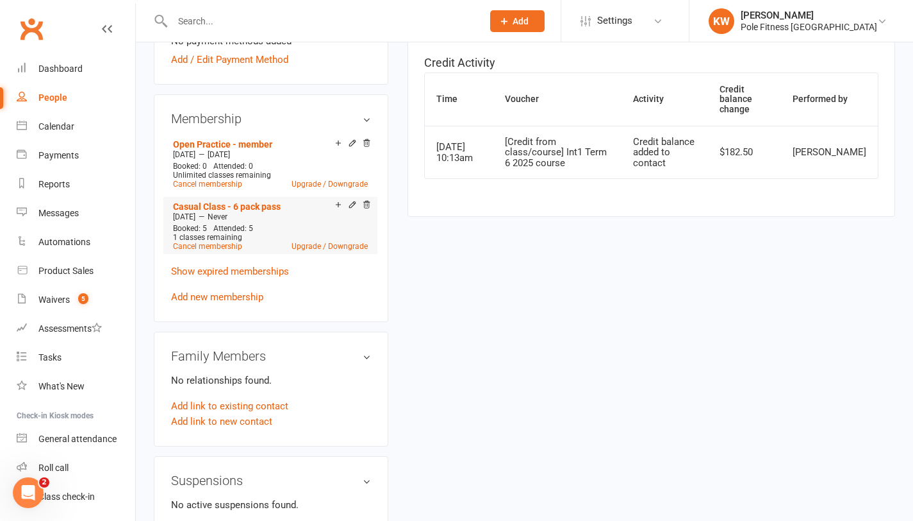
scroll to position [451, 0]
click at [239, 290] on link "Add new membership" at bounding box center [217, 296] width 92 height 12
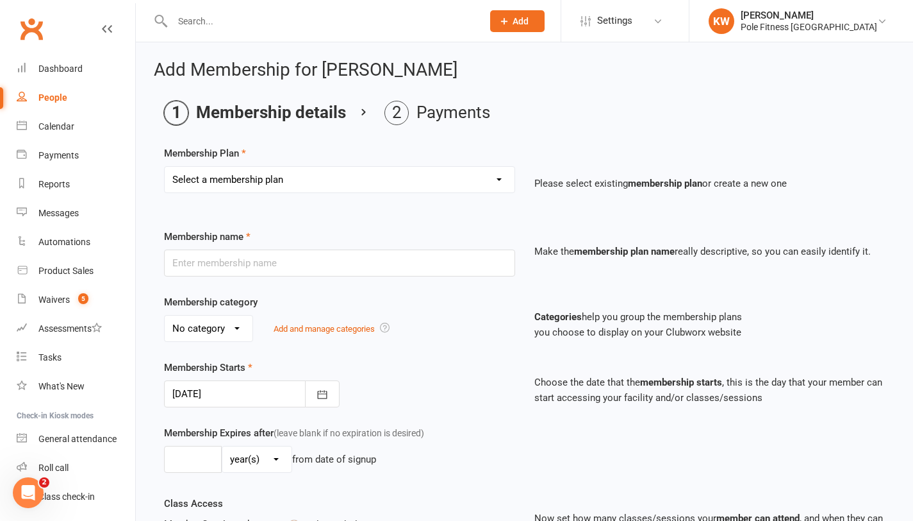
click at [287, 184] on select "Select a membership plan Pole Course Advanced Casual Class 45min Pole Course Be…" at bounding box center [340, 180] width 350 height 26
select select "5"
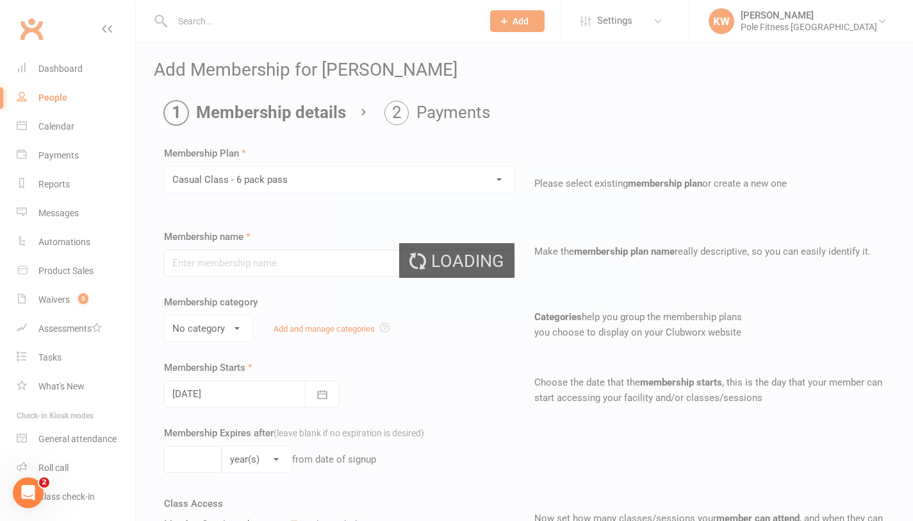
type input "Casual Class - 6 pack pass"
select select "0"
select select "1"
type input "6"
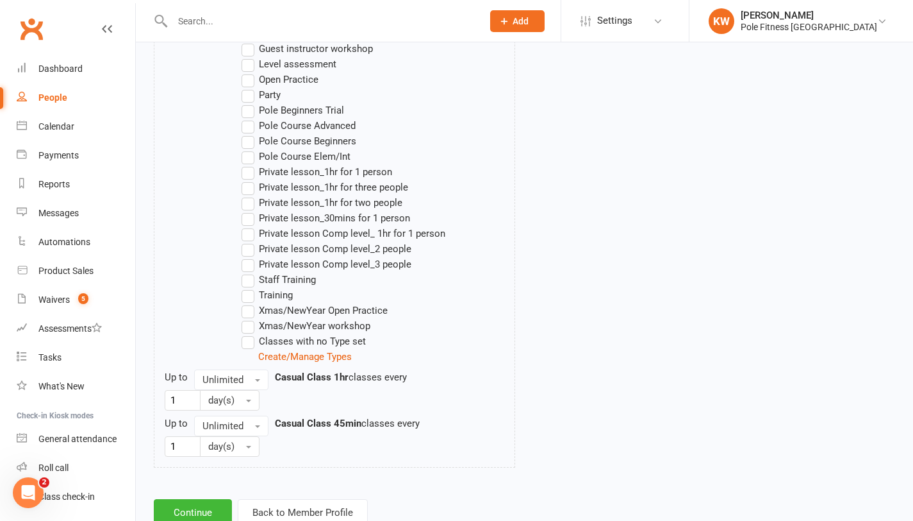
scroll to position [788, 0]
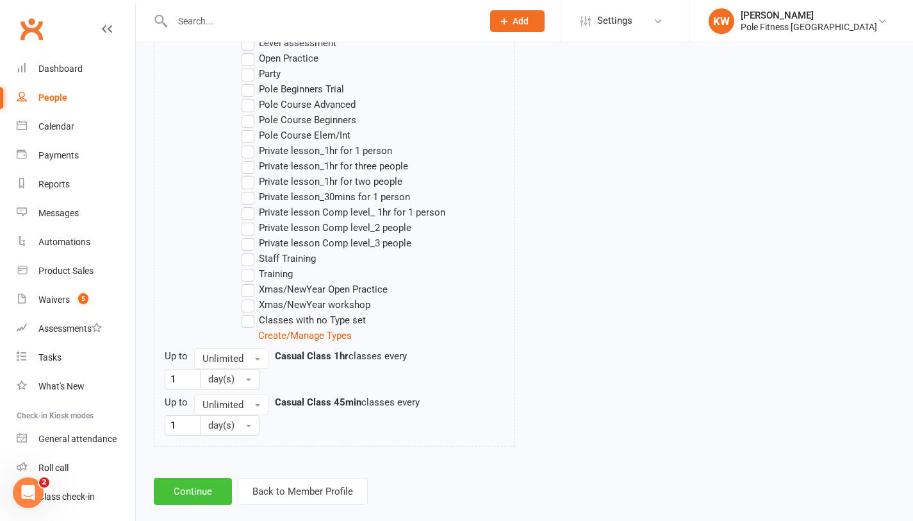
click at [178, 478] on button "Continue" at bounding box center [193, 491] width 78 height 27
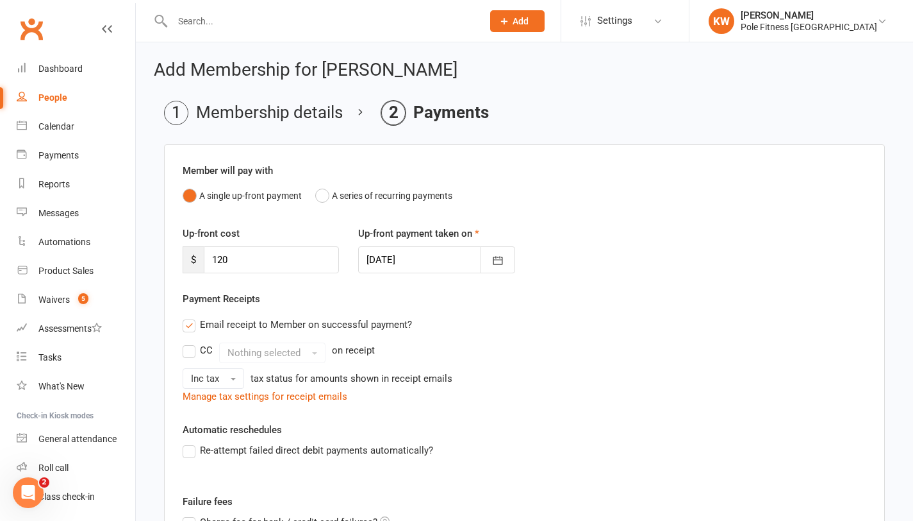
scroll to position [229, 0]
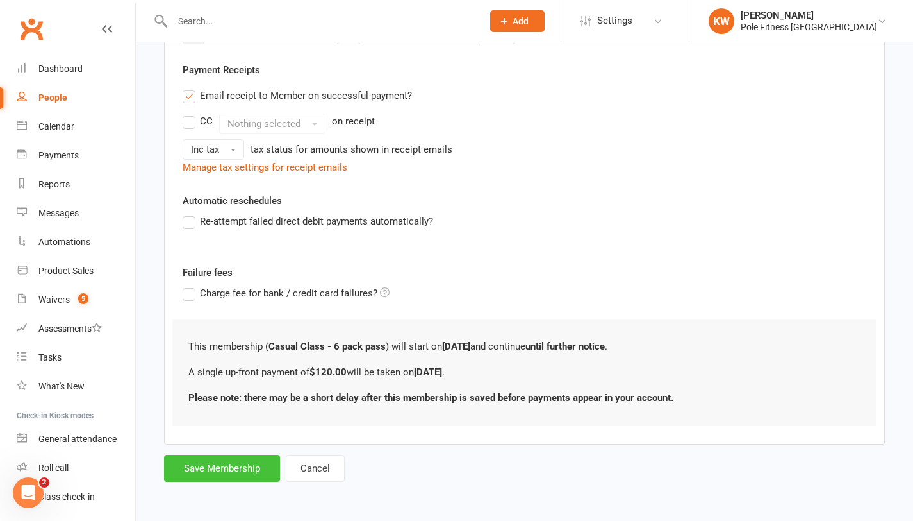
click at [243, 473] on button "Save Membership" at bounding box center [222, 468] width 116 height 27
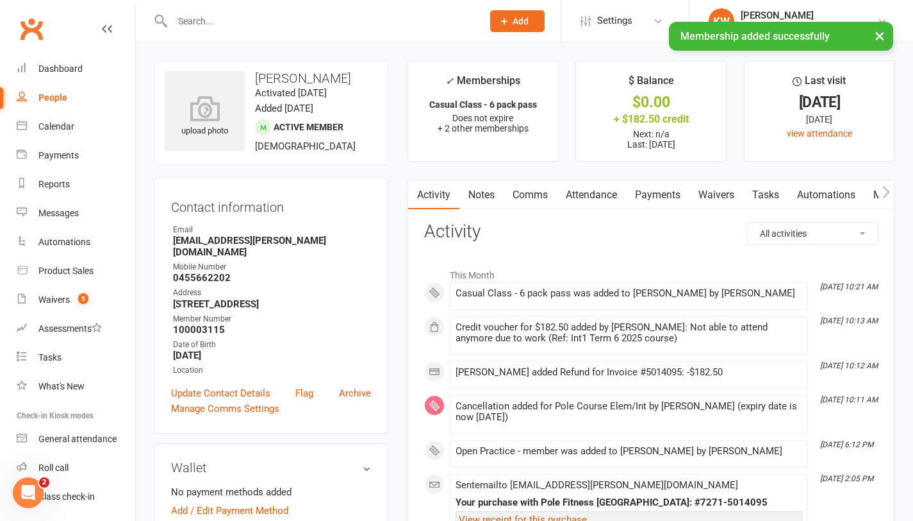
click at [651, 194] on link "Payments" at bounding box center [657, 194] width 63 height 29
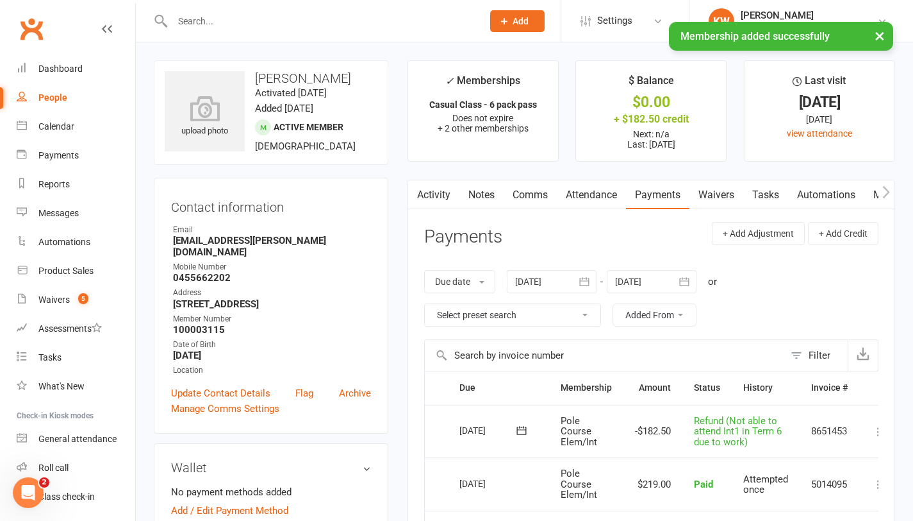
click at [714, 194] on link "Waivers" at bounding box center [717, 194] width 54 height 29
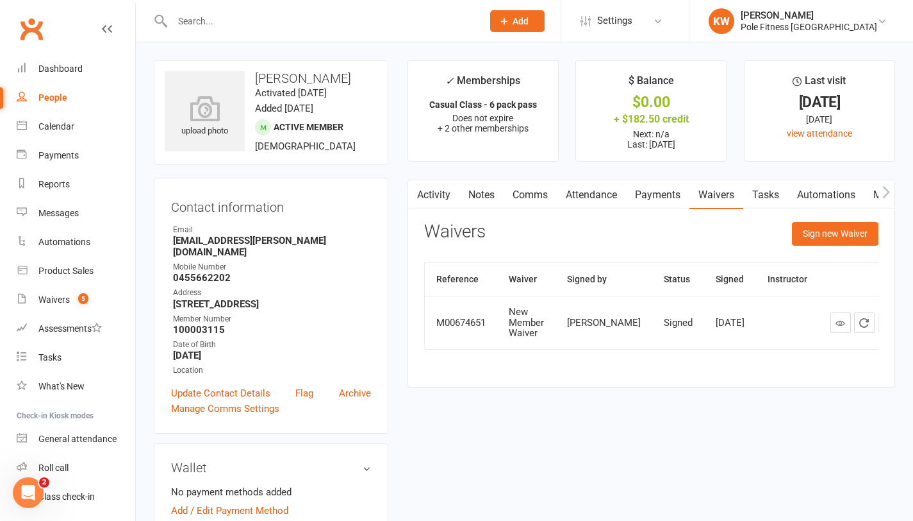
click at [437, 199] on link "Activity" at bounding box center [433, 194] width 51 height 29
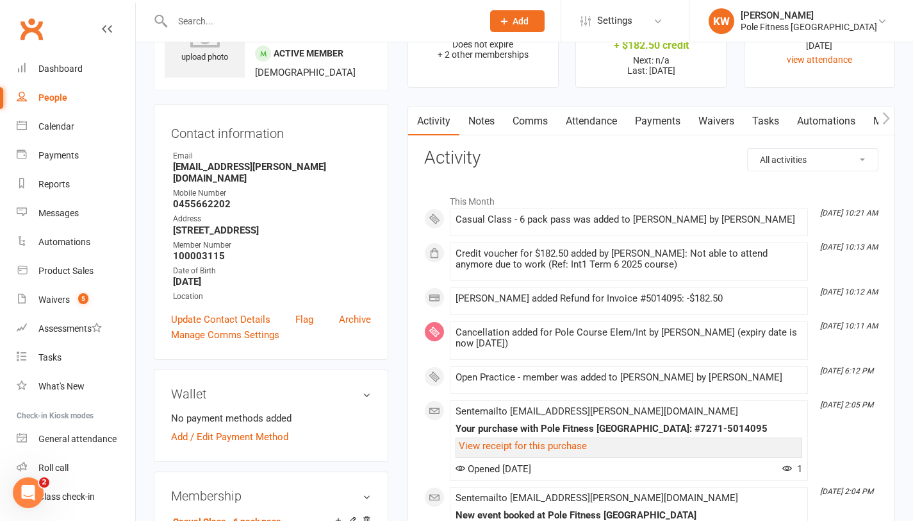
scroll to position [74, 0]
click at [570, 126] on link "Attendance" at bounding box center [591, 120] width 69 height 29
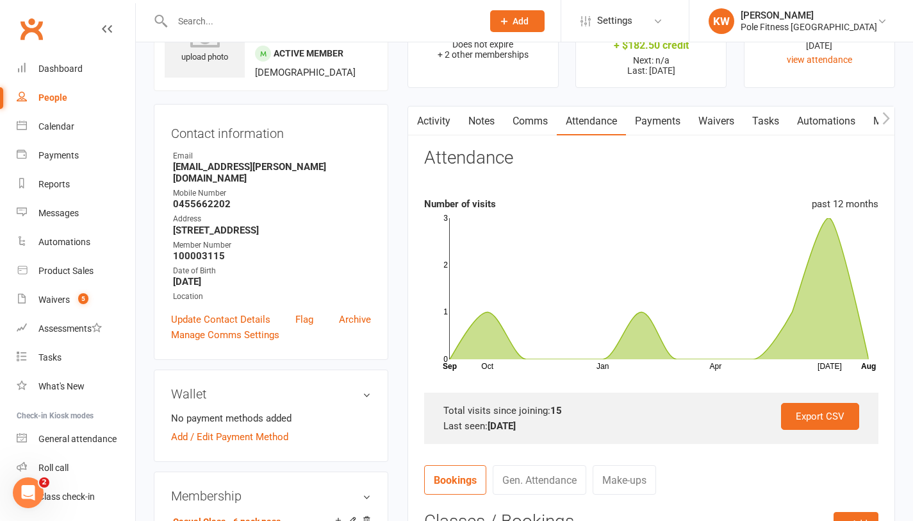
click at [551, 122] on link "Comms" at bounding box center [530, 120] width 53 height 29
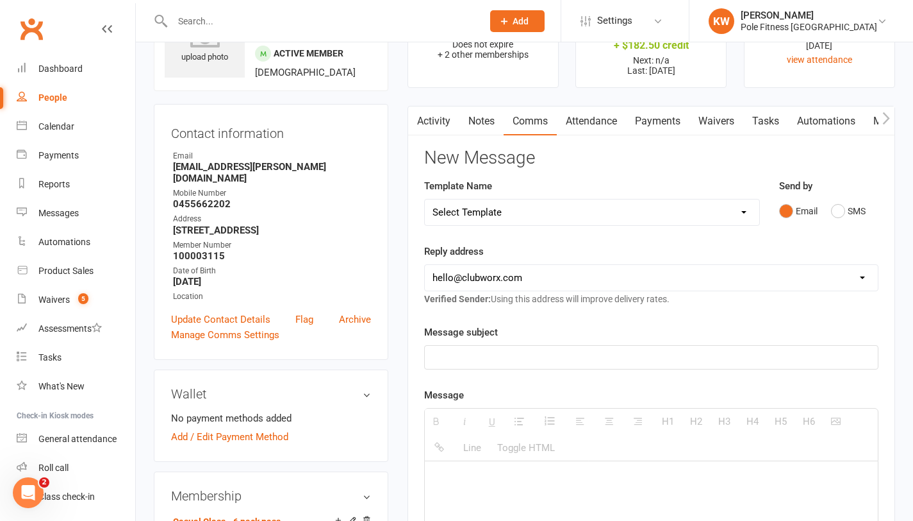
click at [504, 122] on link "Notes" at bounding box center [482, 120] width 44 height 29
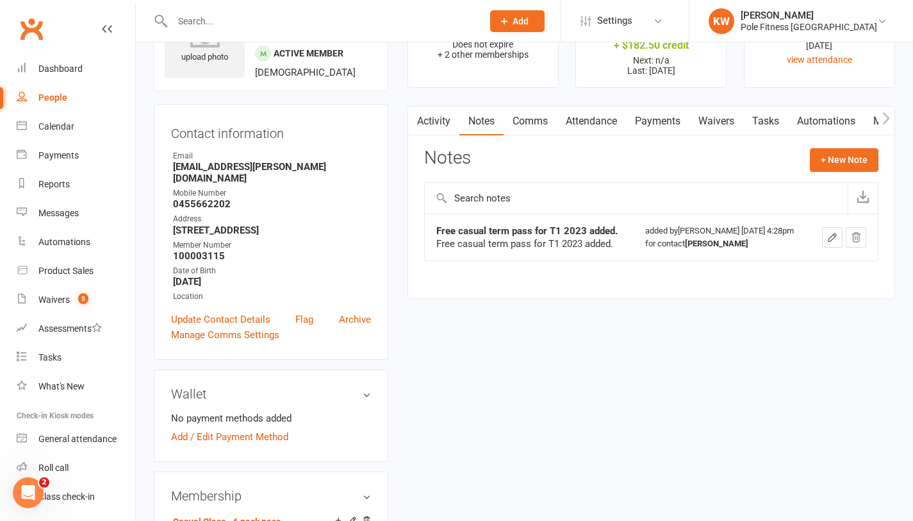
click at [626, 126] on link "Attendance" at bounding box center [591, 120] width 69 height 29
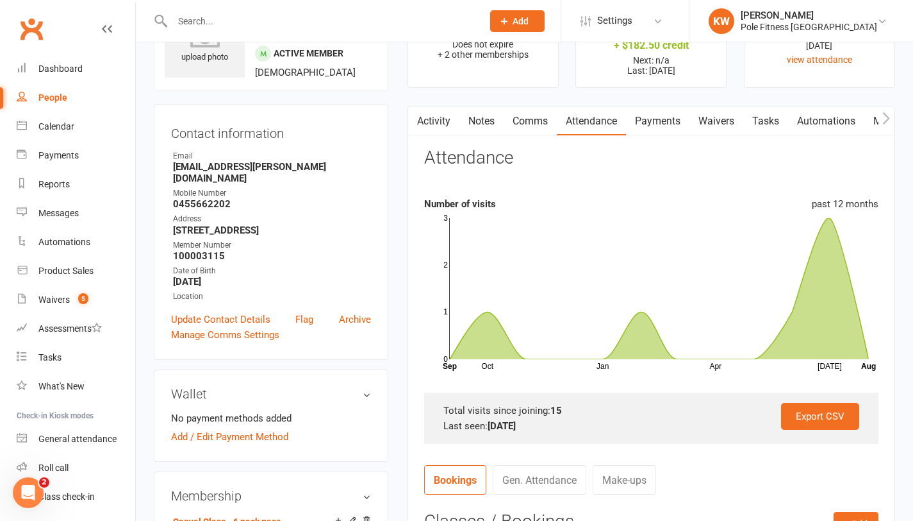
scroll to position [0, 5]
drag, startPoint x: 678, startPoint y: 122, endPoint x: 662, endPoint y: 129, distance: 17.3
click at [672, 124] on link "Payments" at bounding box center [652, 120] width 63 height 29
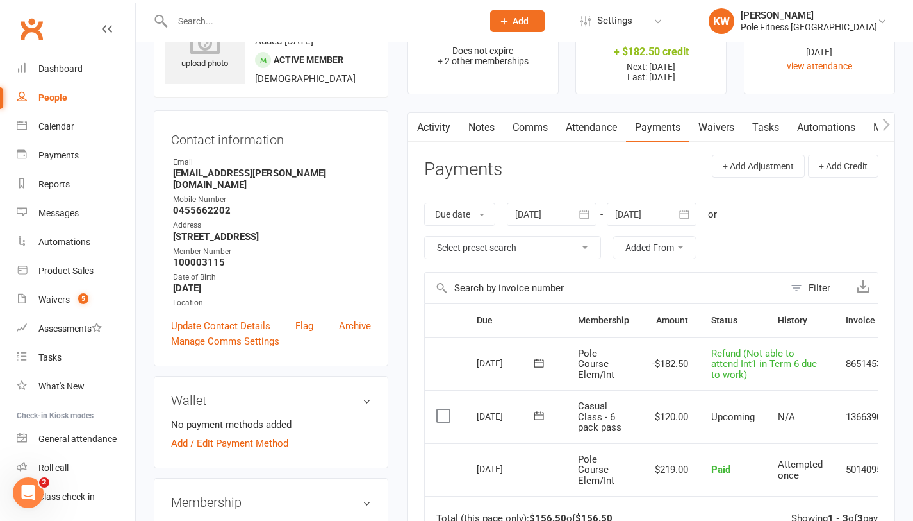
scroll to position [131, 0]
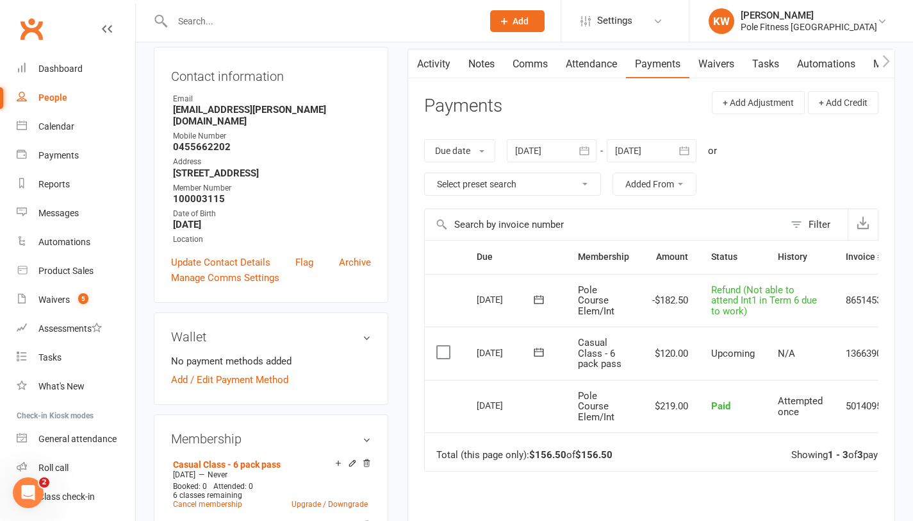
click at [440, 356] on label at bounding box center [445, 352] width 17 height 13
click at [440, 346] on input "checkbox" at bounding box center [441, 346] width 8 height 0
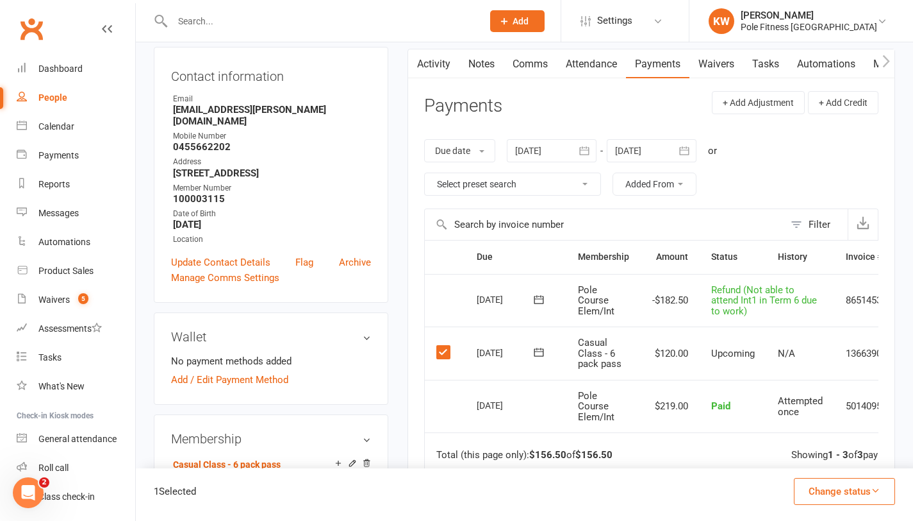
click at [835, 492] on button "Change status" at bounding box center [844, 491] width 101 height 27
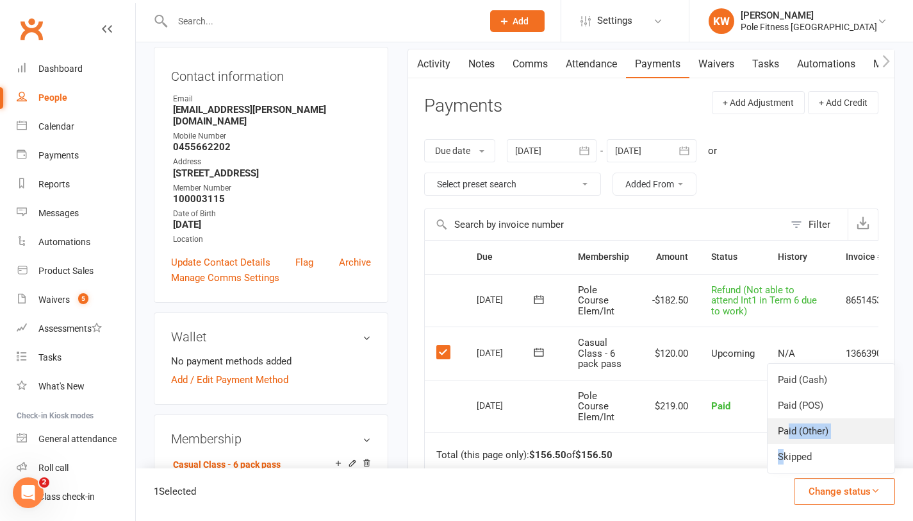
drag, startPoint x: 785, startPoint y: 461, endPoint x: 787, endPoint y: 432, distance: 28.9
click at [787, 432] on ul "Paid (Cash) Paid (POS) Paid (Other) Skipped" at bounding box center [831, 418] width 128 height 110
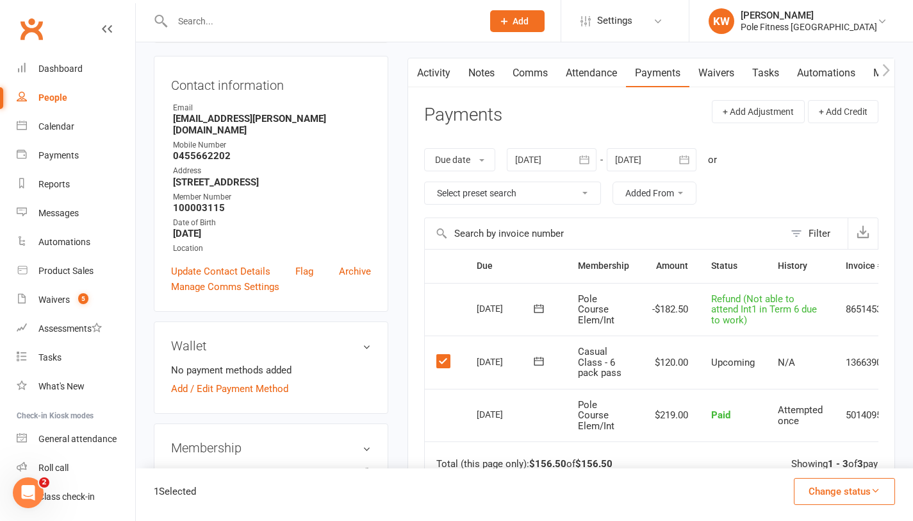
scroll to position [108, 0]
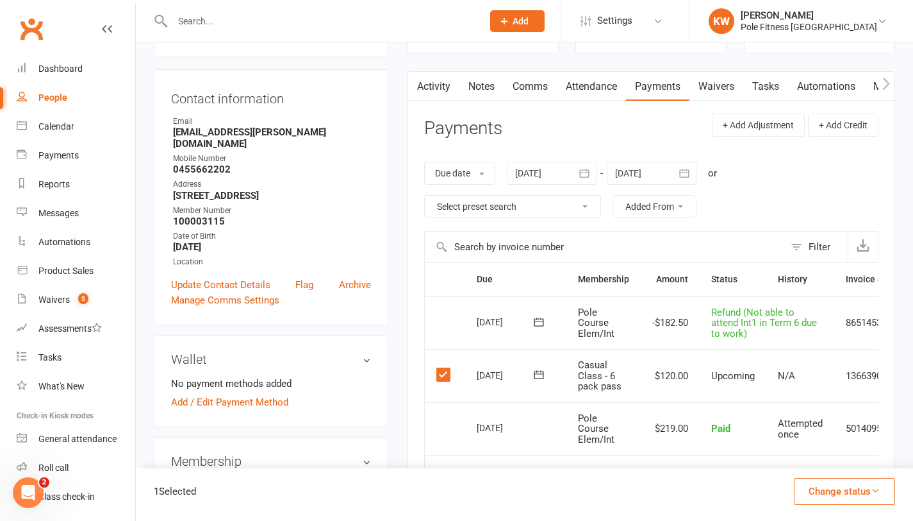
click at [837, 490] on button "Change status" at bounding box center [844, 491] width 101 height 27
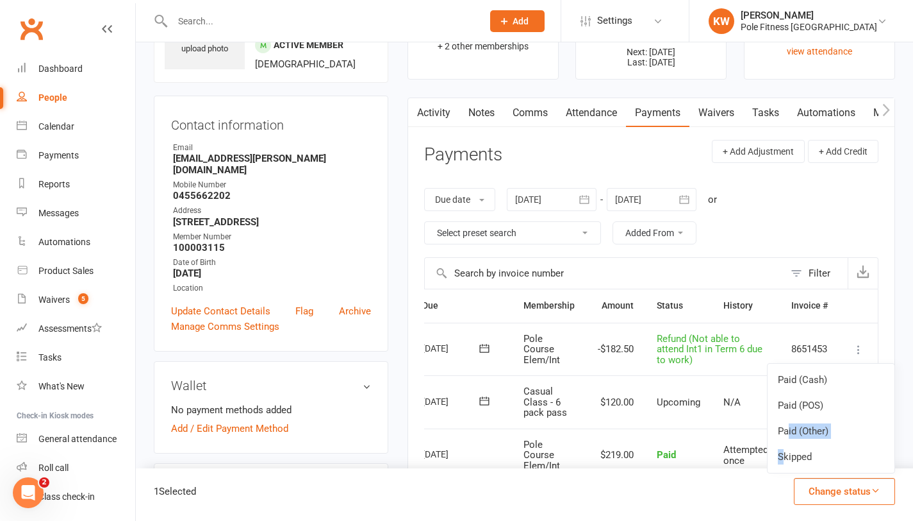
scroll to position [83, 0]
click at [776, 201] on div "Due date Due date Date paid Date failed Date settled [DATE] [DATE] Sun Mon Tue …" at bounding box center [651, 215] width 455 height 82
click at [860, 401] on icon at bounding box center [859, 401] width 13 height 13
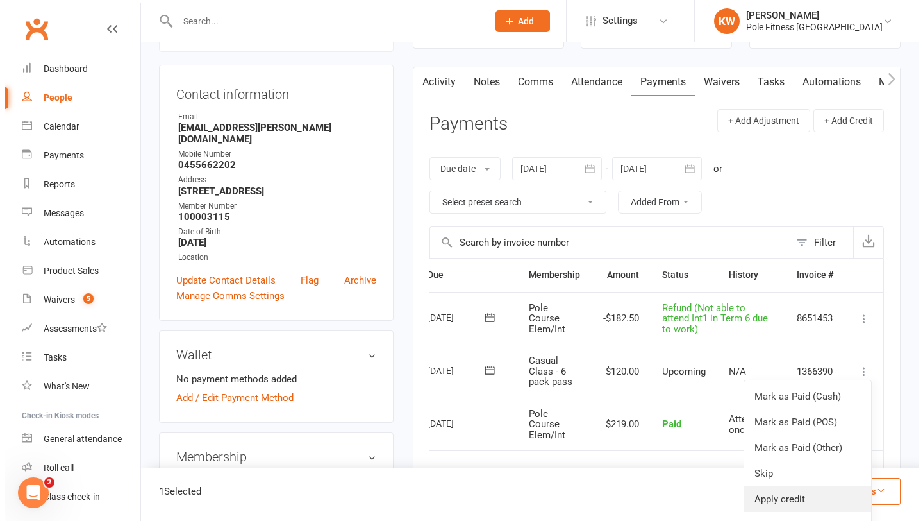
scroll to position [131, 0]
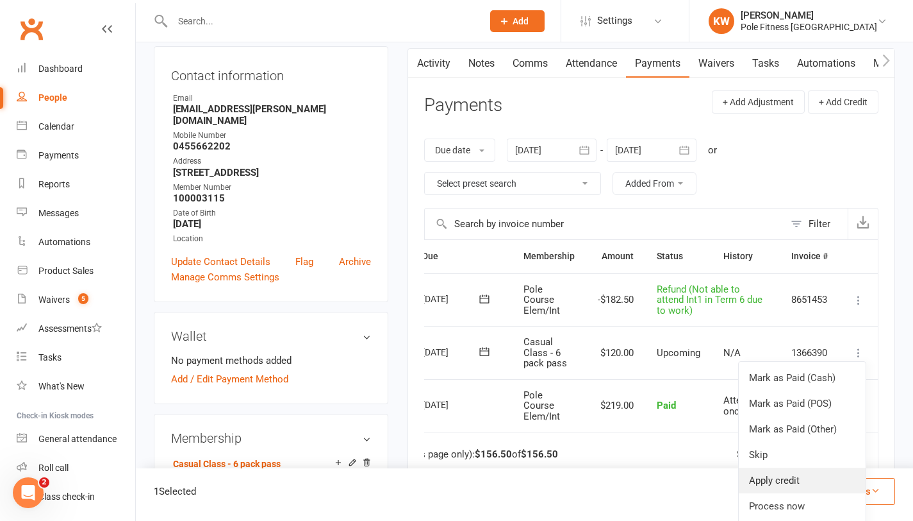
click at [792, 482] on link "Apply credit" at bounding box center [802, 480] width 127 height 26
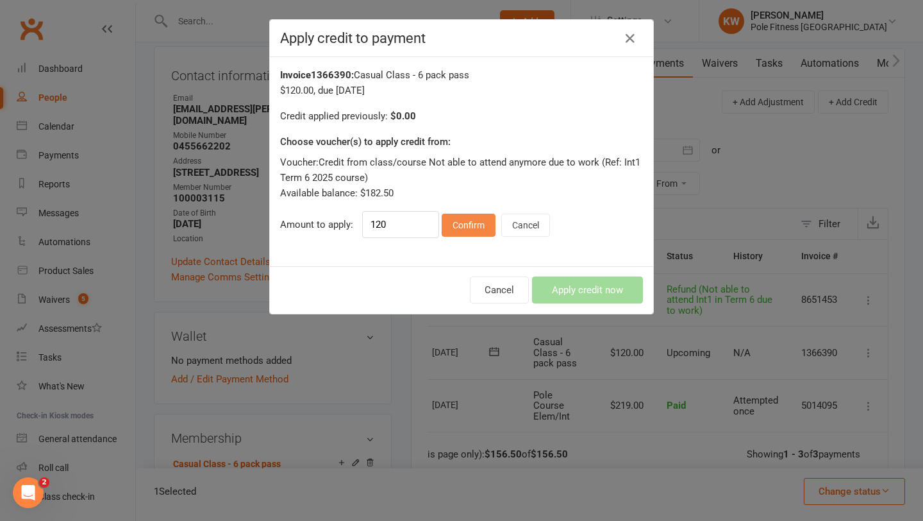
click at [484, 231] on button "Confirm" at bounding box center [469, 224] width 54 height 23
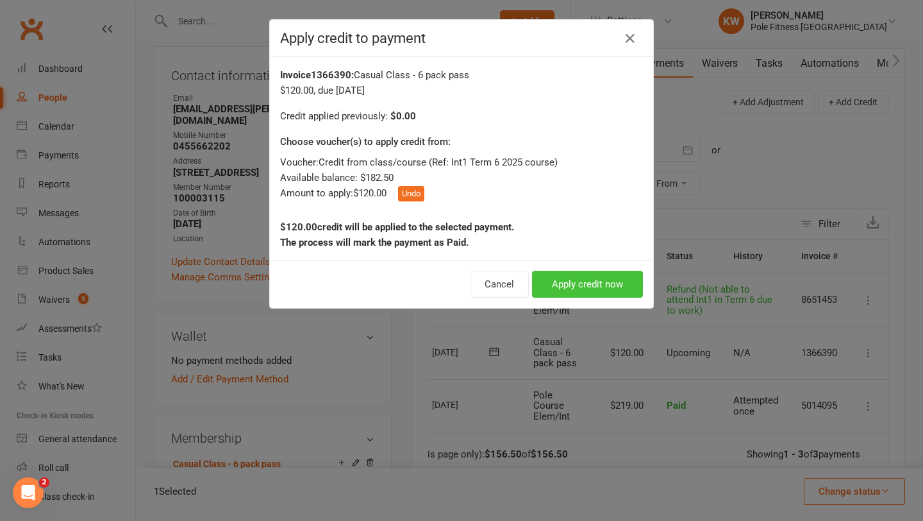
click at [599, 281] on button "Apply credit now" at bounding box center [587, 284] width 111 height 27
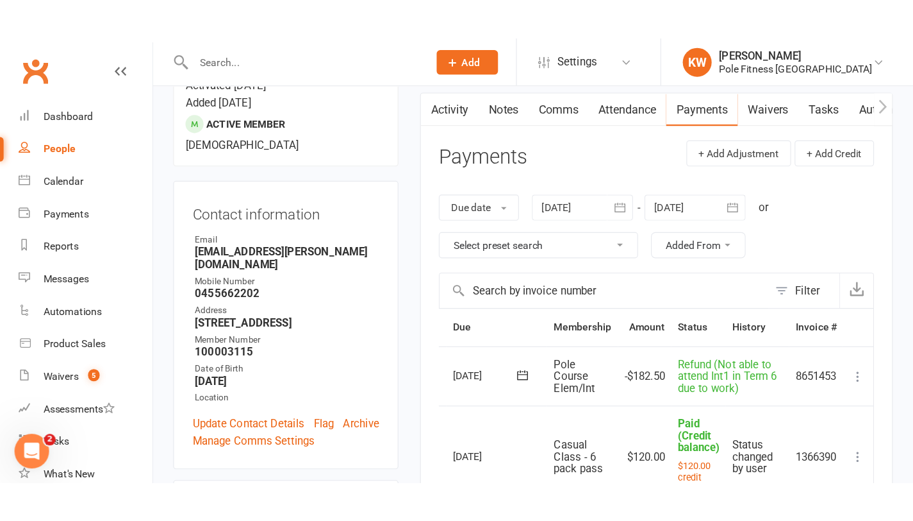
scroll to position [0, 9]
